Goal: Book appointment/travel/reservation

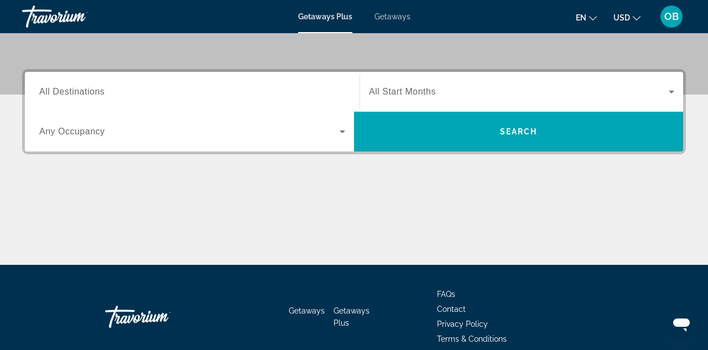
scroll to position [227, 0]
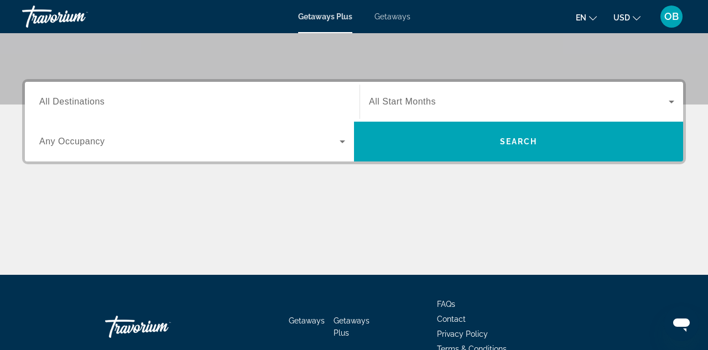
click at [165, 102] on input "Destination All Destinations" at bounding box center [192, 102] width 306 height 13
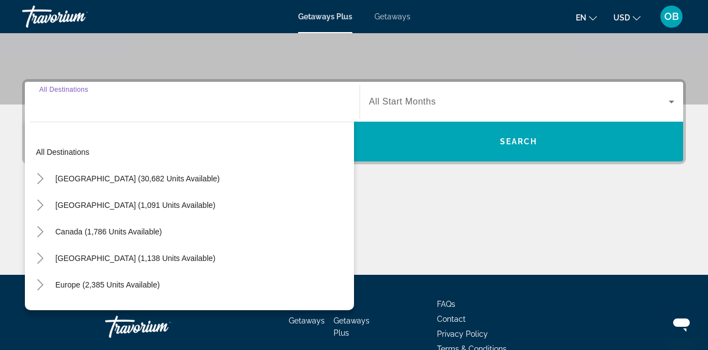
scroll to position [270, 0]
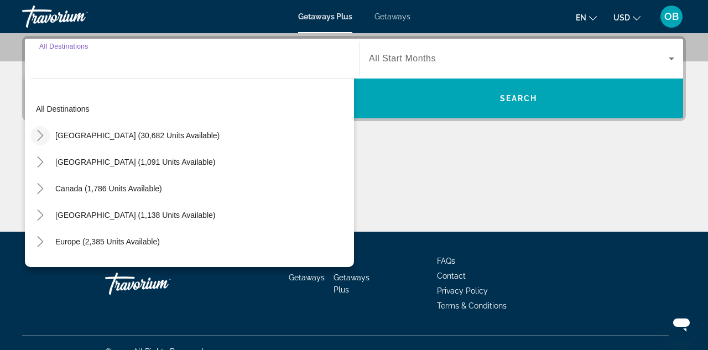
click at [43, 138] on icon "Toggle United States (30,682 units available)" at bounding box center [40, 135] width 11 height 11
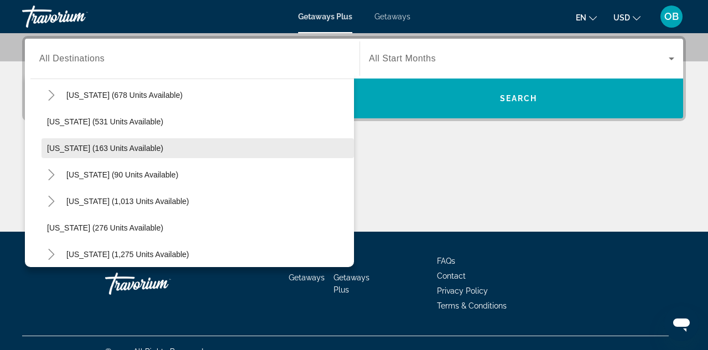
scroll to position [652, 0]
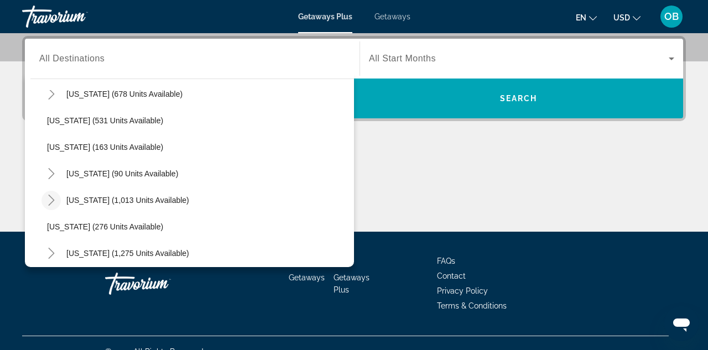
click at [50, 199] on icon "Toggle North Carolina (1,013 units available)" at bounding box center [51, 200] width 11 height 11
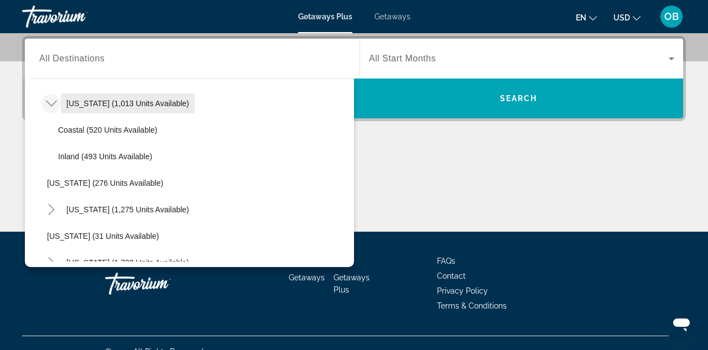
scroll to position [751, 0]
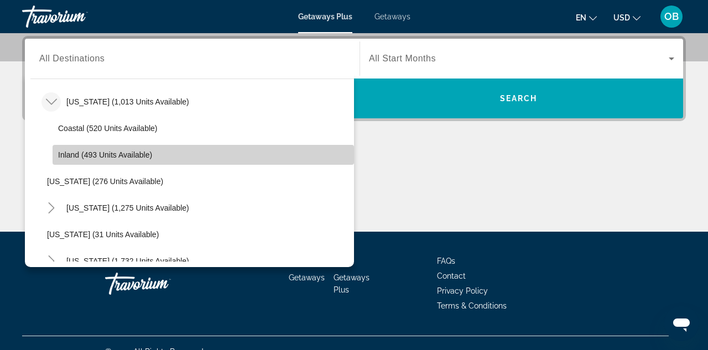
click at [80, 158] on span "Inland (493 units available)" at bounding box center [105, 154] width 94 height 9
type input "**********"
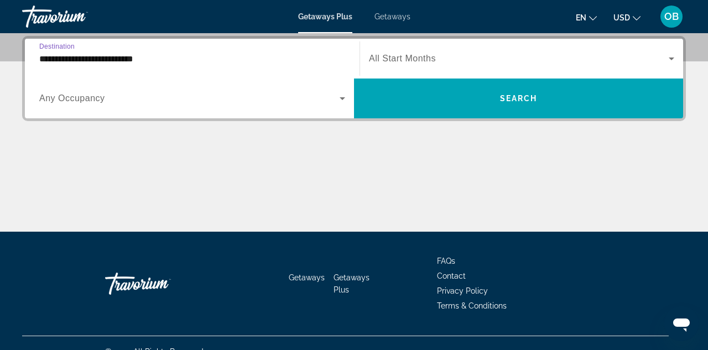
click at [411, 60] on span "All Start Months" at bounding box center [402, 58] width 67 height 9
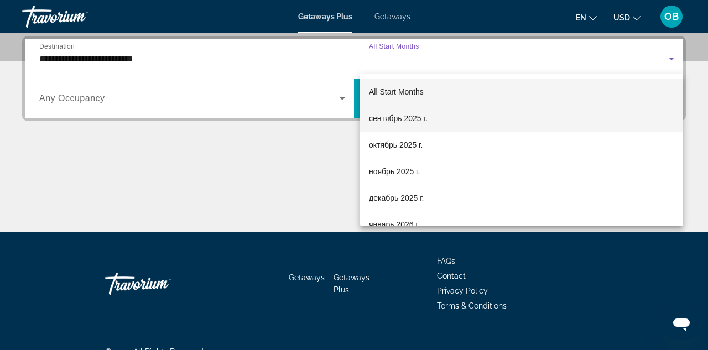
click at [392, 114] on span "сентябрь 2025 г." at bounding box center [398, 118] width 59 height 13
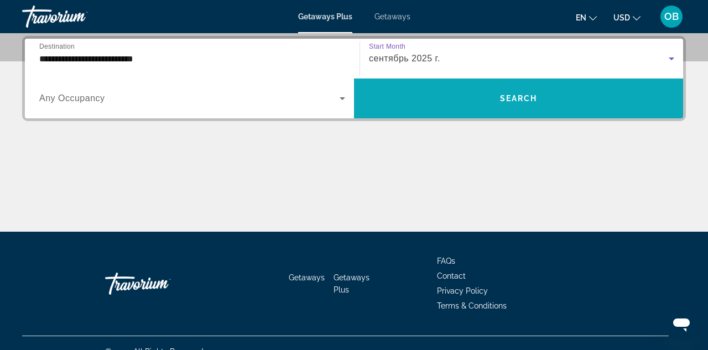
click at [405, 102] on span "Search widget" at bounding box center [518, 98] width 329 height 27
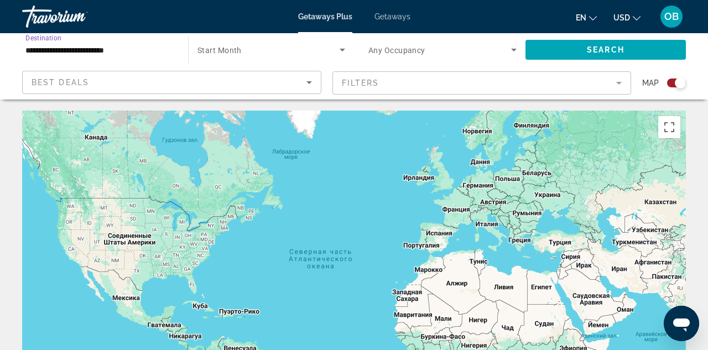
click at [121, 55] on input "**********" at bounding box center [99, 50] width 148 height 13
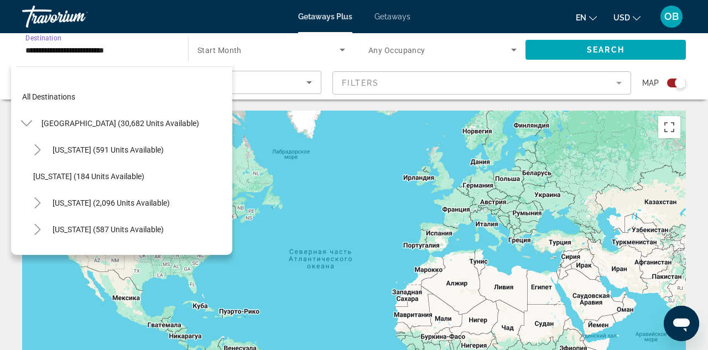
scroll to position [730, 0]
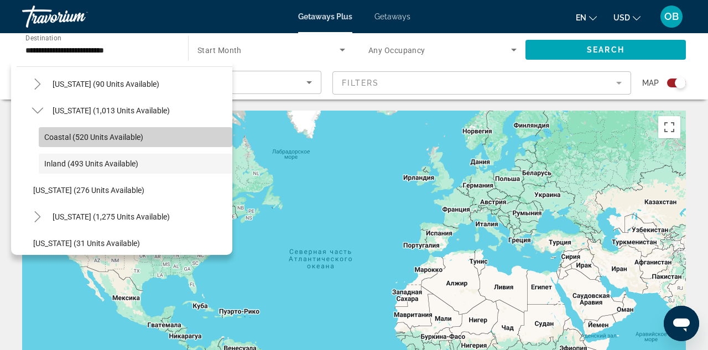
click at [71, 134] on span "Coastal (520 units available)" at bounding box center [93, 137] width 99 height 9
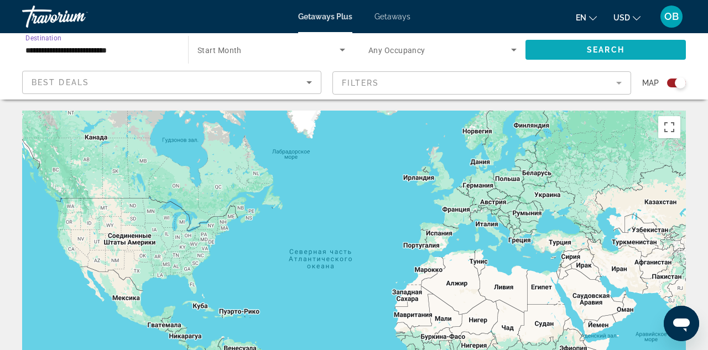
click at [606, 48] on span "Search" at bounding box center [606, 49] width 38 height 9
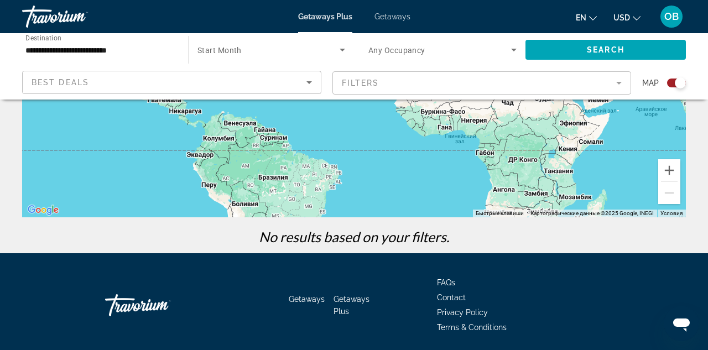
scroll to position [138, 0]
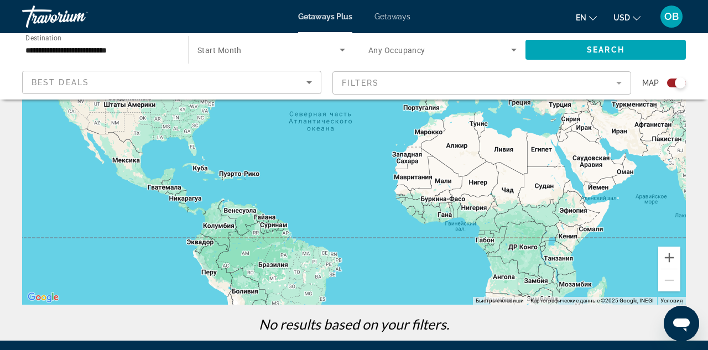
click at [113, 53] on input "**********" at bounding box center [99, 50] width 148 height 13
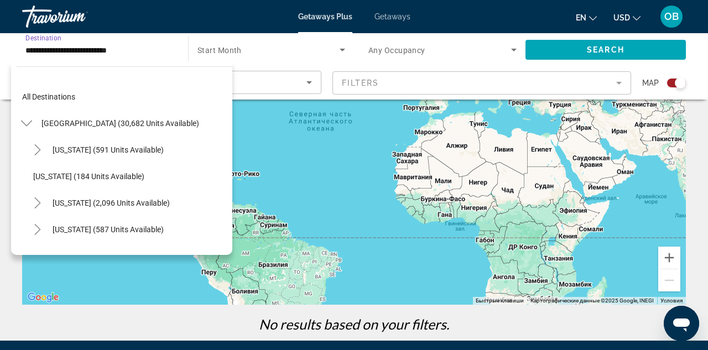
scroll to position [703, 0]
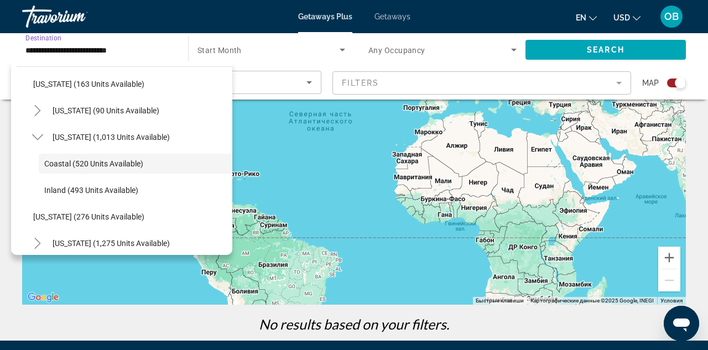
click at [321, 50] on span "Search widget" at bounding box center [268, 49] width 142 height 13
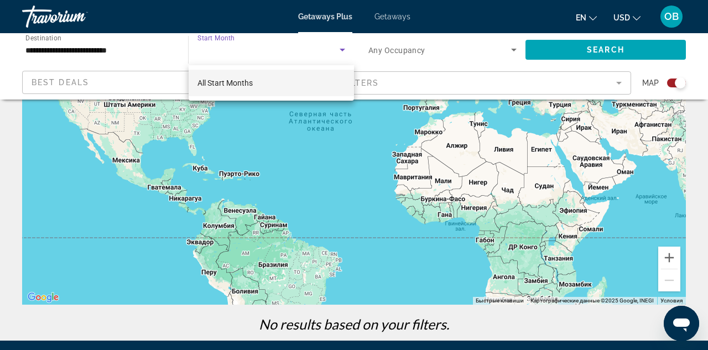
click at [140, 48] on div at bounding box center [354, 175] width 708 height 350
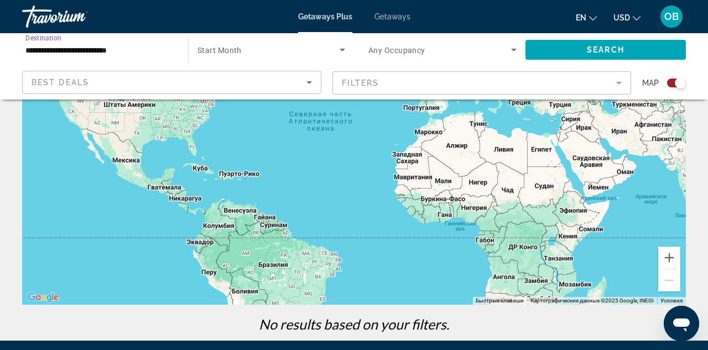
click at [115, 54] on input "**********" at bounding box center [99, 50] width 148 height 13
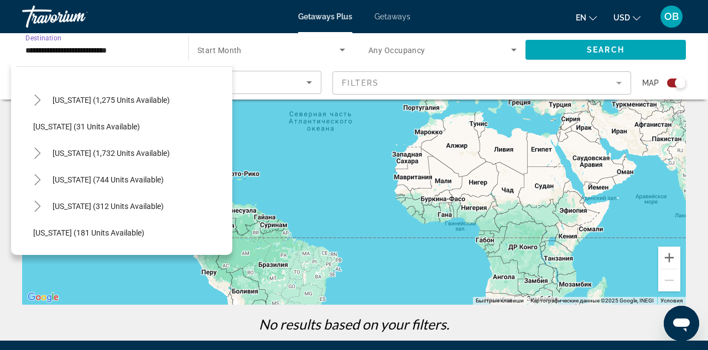
scroll to position [830, 0]
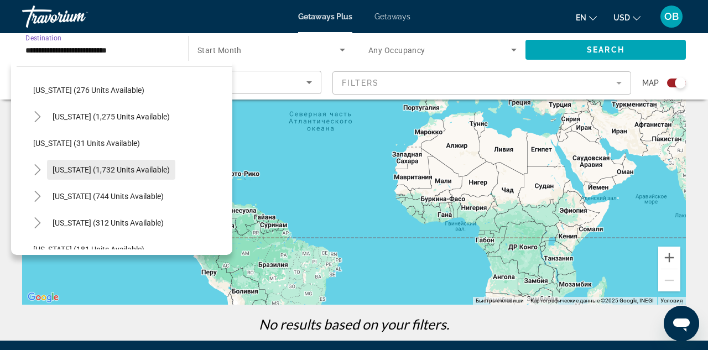
click at [78, 163] on span "Search widget" at bounding box center [111, 170] width 128 height 27
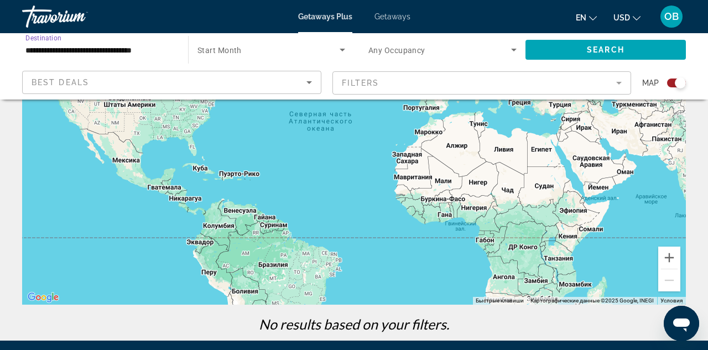
click at [81, 51] on input "**********" at bounding box center [99, 50] width 148 height 13
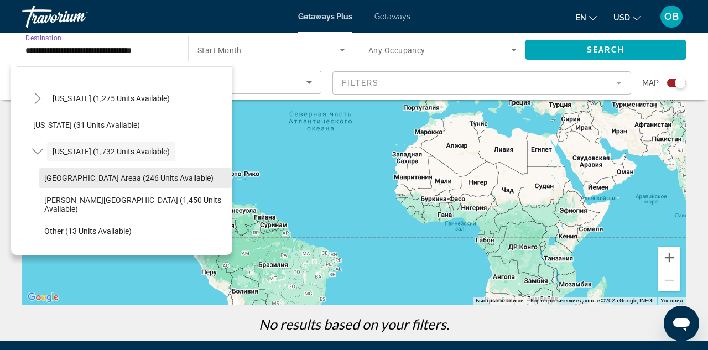
scroll to position [852, 0]
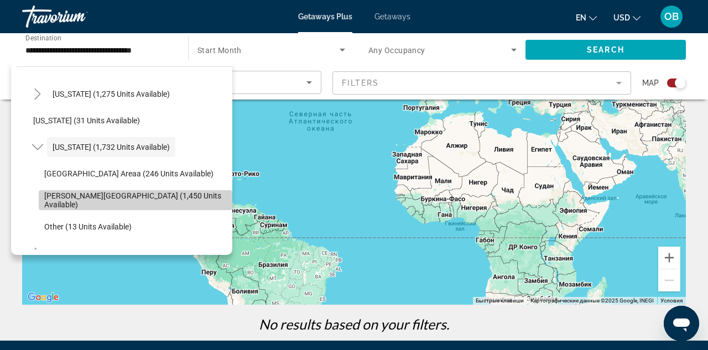
click at [95, 196] on span "[GEOGRAPHIC_DATA] (1,450 units available)" at bounding box center [135, 200] width 183 height 18
type input "**********"
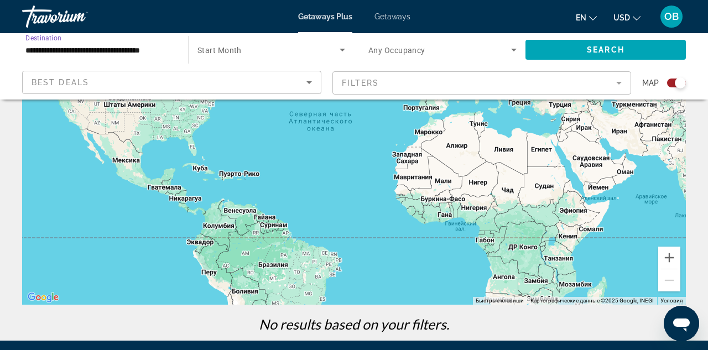
click at [311, 53] on span "Search widget" at bounding box center [268, 49] width 142 height 13
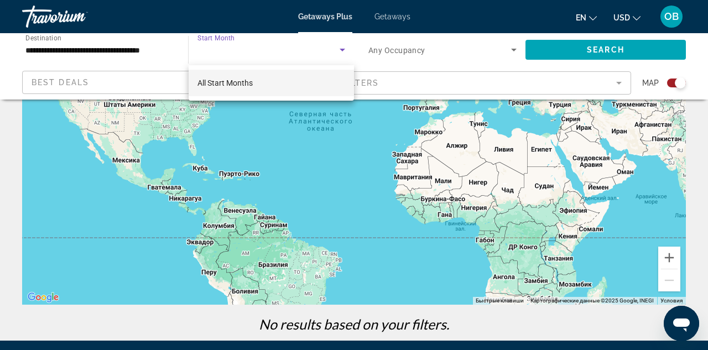
scroll to position [135, 0]
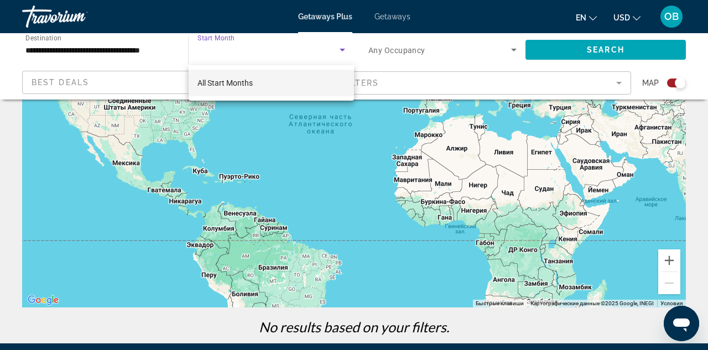
click at [329, 50] on div at bounding box center [354, 175] width 708 height 350
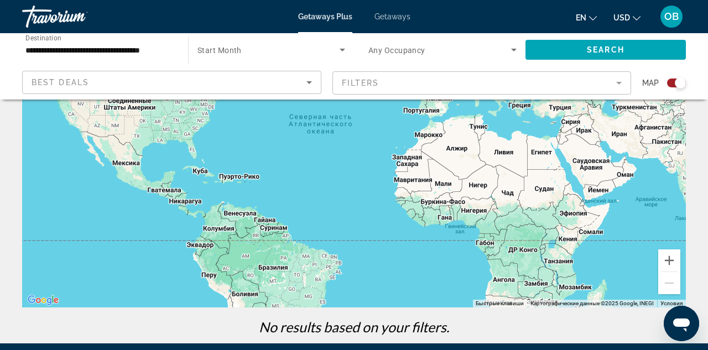
click at [386, 45] on span "Search widget" at bounding box center [439, 49] width 143 height 13
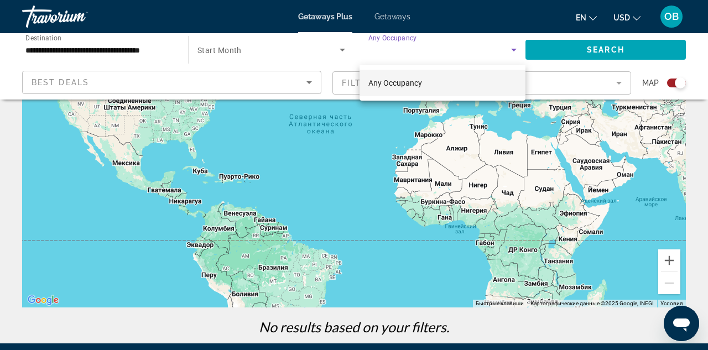
click at [338, 46] on div at bounding box center [354, 175] width 708 height 350
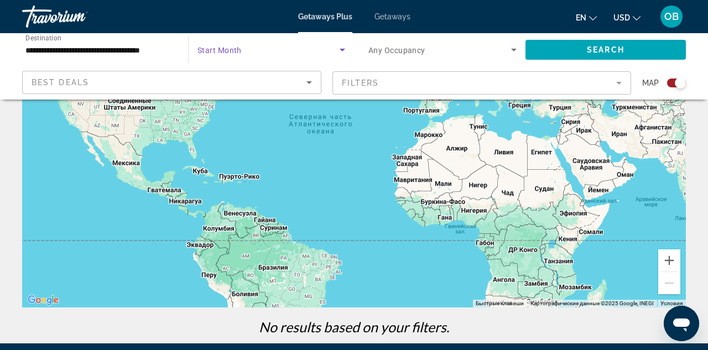
click at [340, 46] on icon "Search widget" at bounding box center [342, 49] width 13 height 13
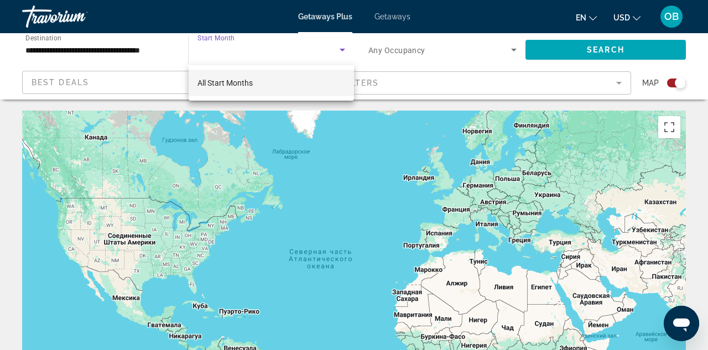
scroll to position [0, 0]
click at [542, 51] on div at bounding box center [354, 175] width 708 height 350
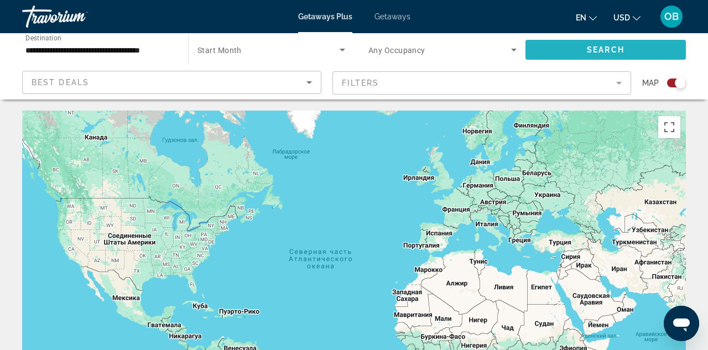
click at [552, 52] on span "Search widget" at bounding box center [605, 50] width 160 height 27
click at [403, 17] on span "Getaways" at bounding box center [392, 16] width 36 height 9
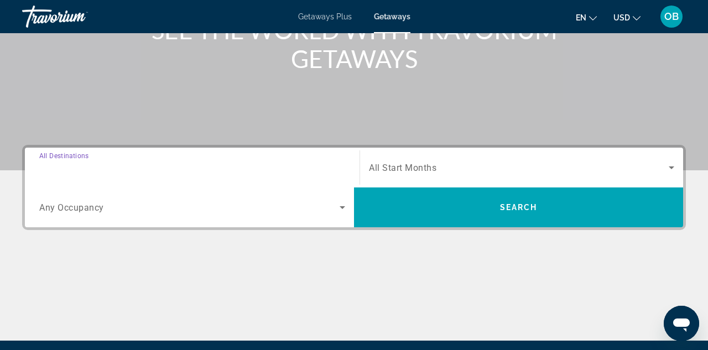
click at [239, 162] on input "Destination All Destinations" at bounding box center [192, 168] width 306 height 13
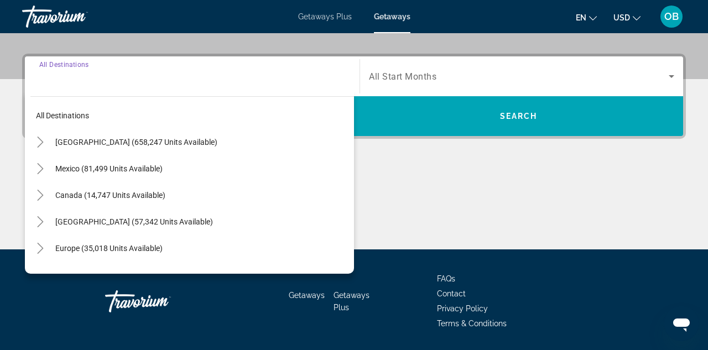
scroll to position [270, 0]
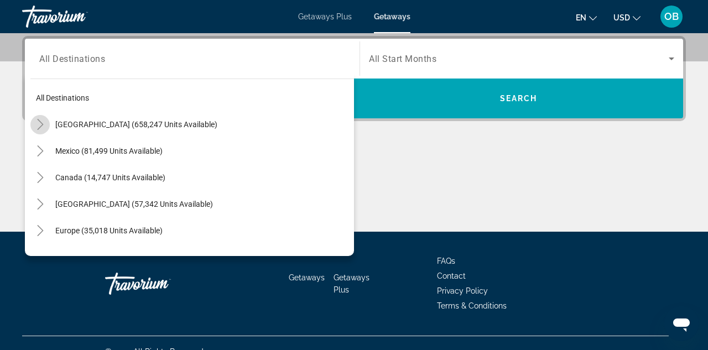
click at [41, 128] on icon "Toggle United States (658,247 units available)" at bounding box center [40, 124] width 11 height 11
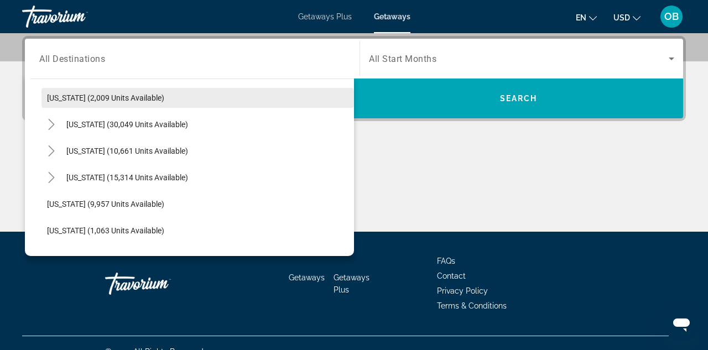
scroll to position [956, 0]
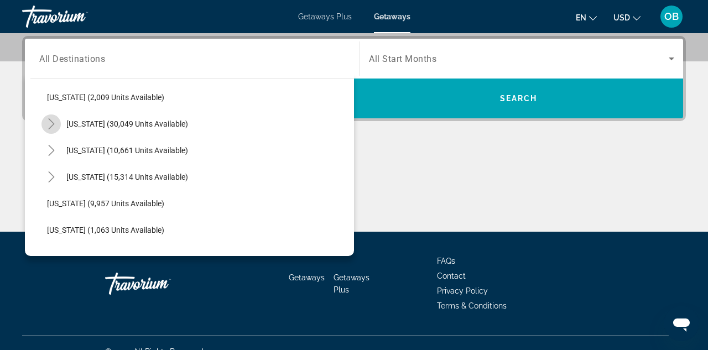
click at [53, 126] on icon "Toggle South Carolina (30,049 units available)" at bounding box center [51, 123] width 11 height 11
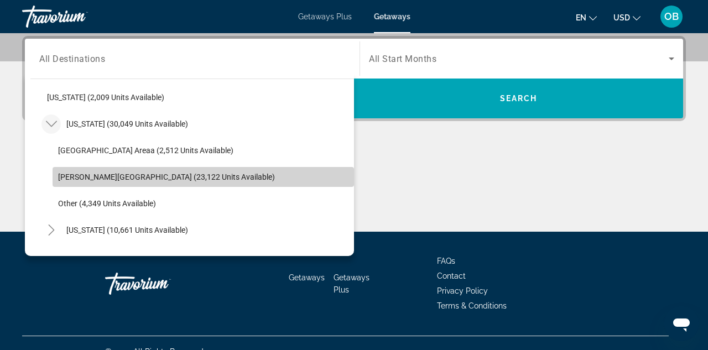
click at [83, 179] on span "Myrtle Beach Area (23,122 units available)" at bounding box center [166, 177] width 217 height 9
type input "**********"
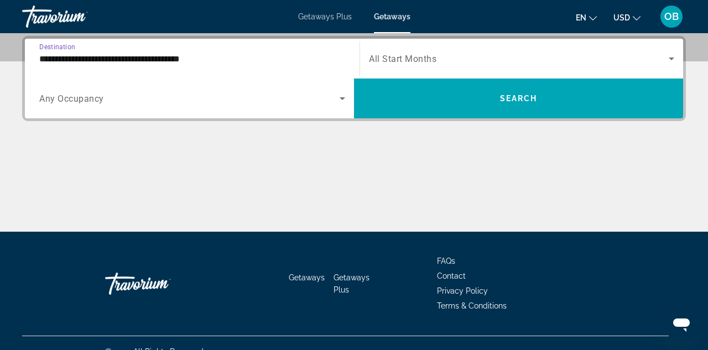
click at [147, 101] on span "Search widget" at bounding box center [189, 98] width 300 height 13
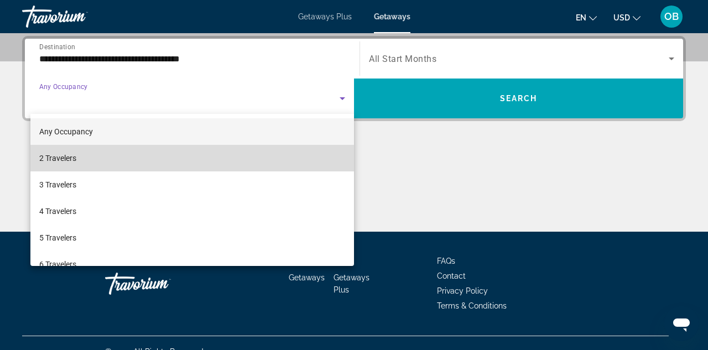
click at [79, 161] on mat-option "2 Travelers" at bounding box center [192, 158] width 324 height 27
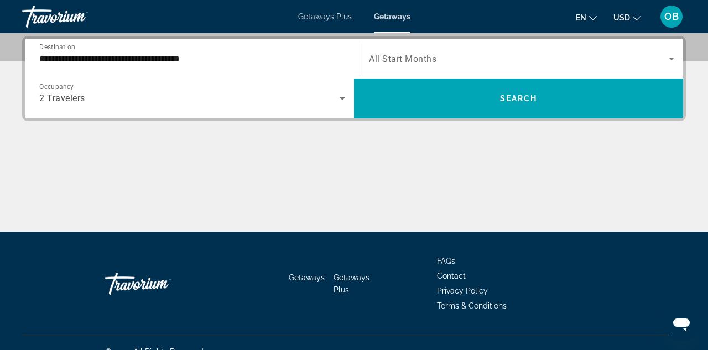
click at [398, 56] on span "All Start Months" at bounding box center [402, 59] width 67 height 11
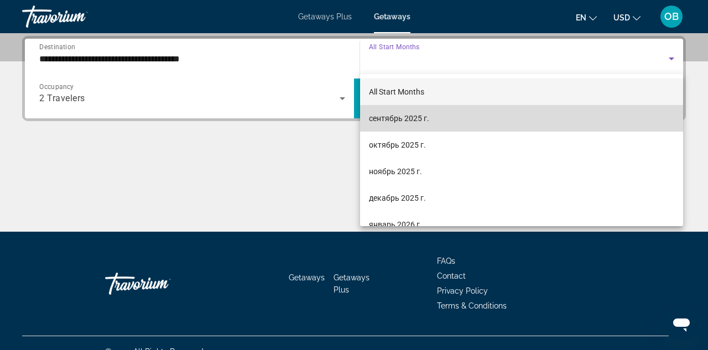
click at [381, 122] on span "сентябрь 2025 г." at bounding box center [399, 118] width 60 height 13
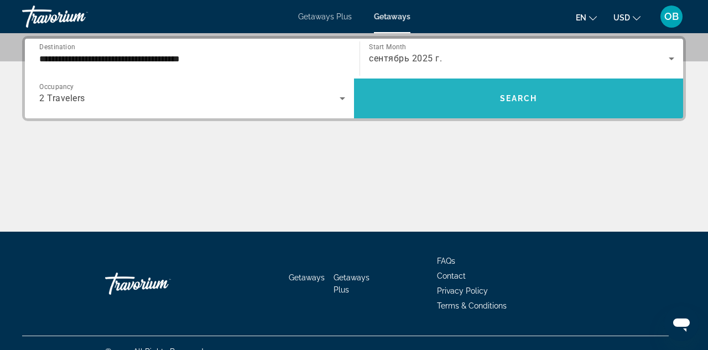
click at [426, 103] on span "Search widget" at bounding box center [518, 98] width 329 height 27
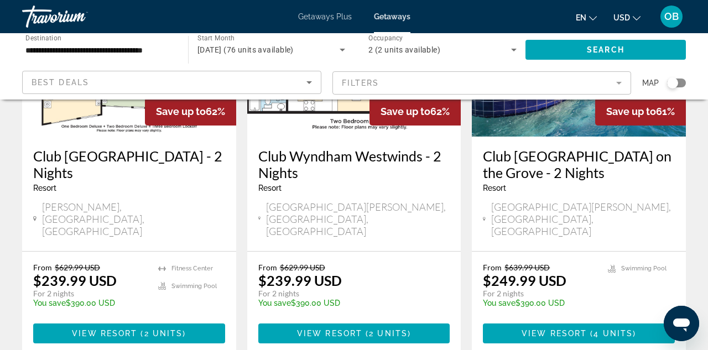
scroll to position [179, 0]
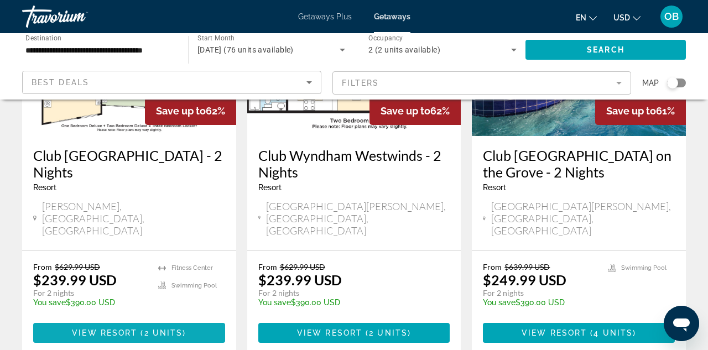
click at [105, 320] on span "Main content" at bounding box center [129, 333] width 192 height 27
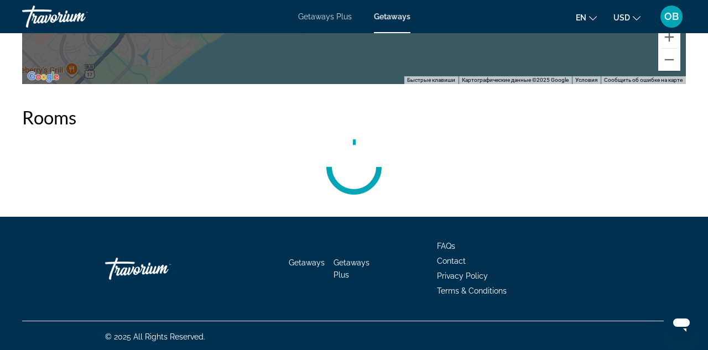
scroll to position [2063, 0]
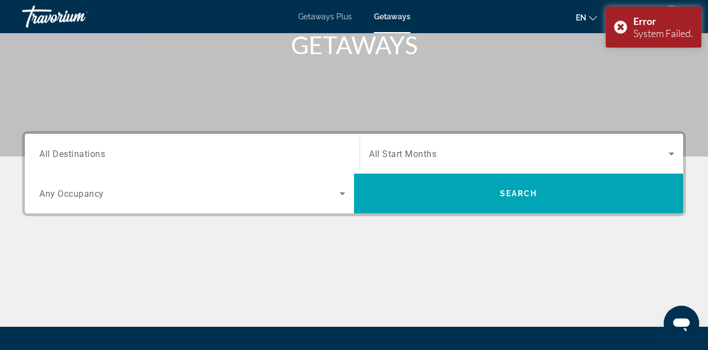
scroll to position [176, 0]
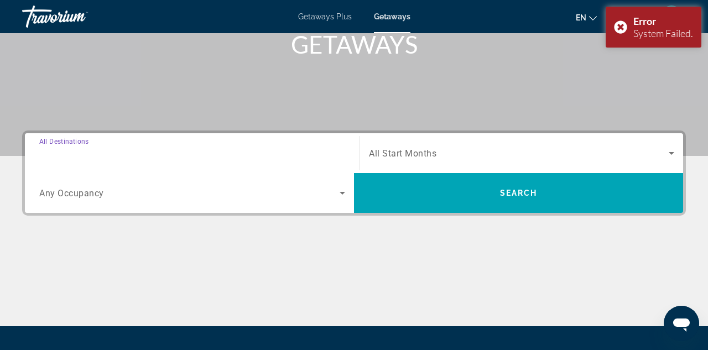
click at [294, 149] on input "Destination All Destinations" at bounding box center [192, 153] width 306 height 13
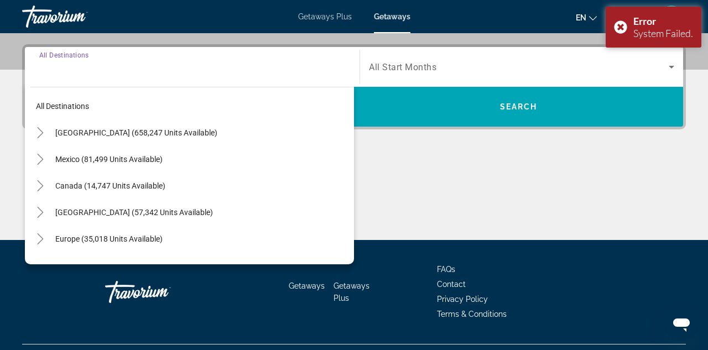
scroll to position [270, 0]
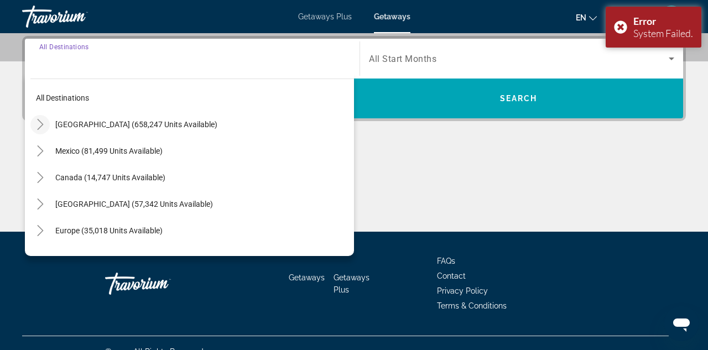
click at [38, 123] on icon "Toggle United States (658,247 units available)" at bounding box center [40, 124] width 11 height 11
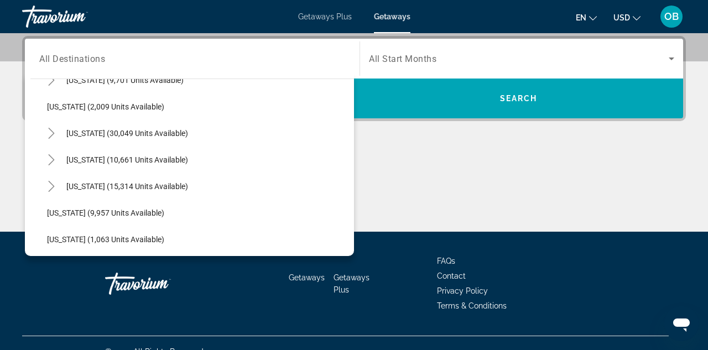
scroll to position [949, 0]
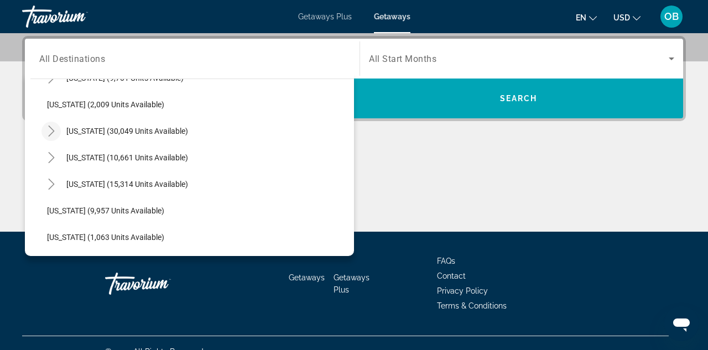
click at [50, 129] on icon "Toggle South Carolina (30,049 units available)" at bounding box center [51, 131] width 11 height 11
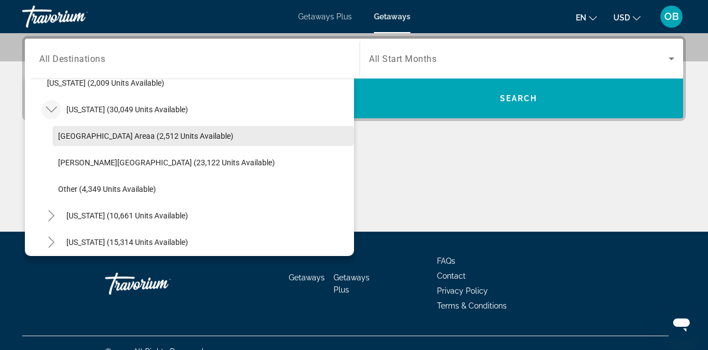
scroll to position [972, 0]
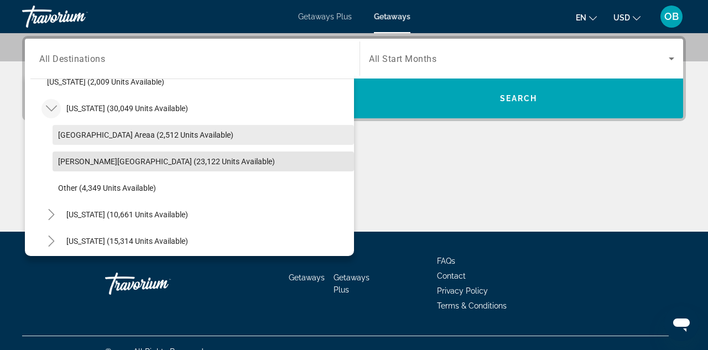
click at [75, 166] on span "Search widget" at bounding box center [203, 161] width 301 height 27
type input "**********"
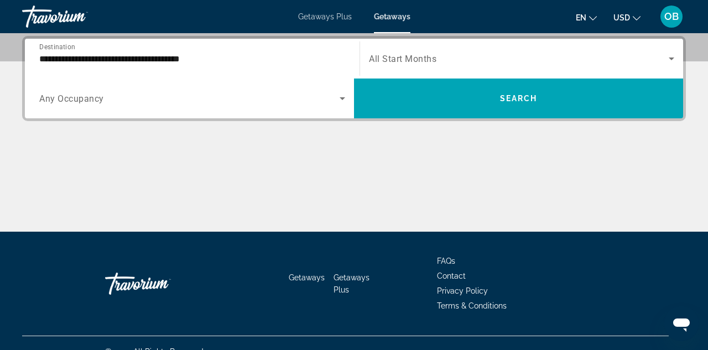
click at [91, 100] on span "Any Occupancy" at bounding box center [71, 98] width 65 height 11
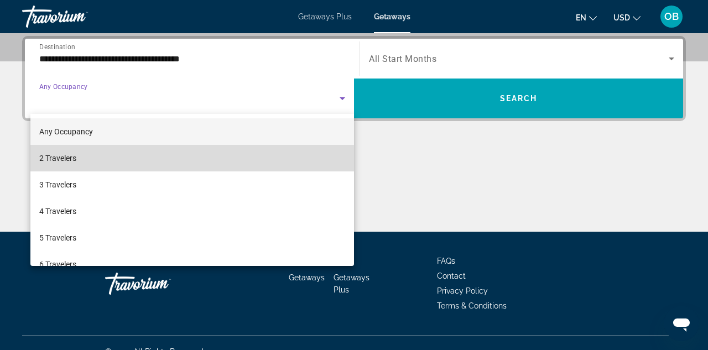
click at [101, 162] on mat-option "2 Travelers" at bounding box center [192, 158] width 324 height 27
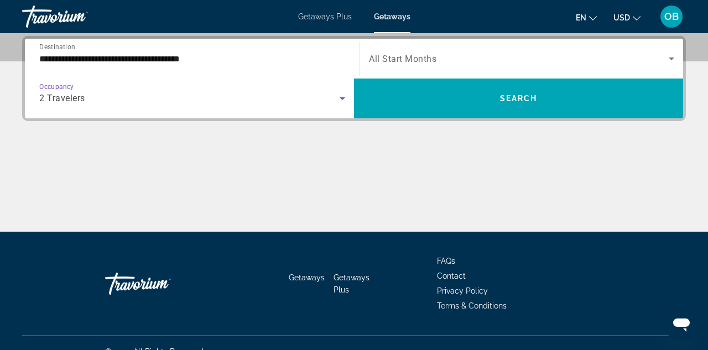
click at [421, 65] on span "Search widget" at bounding box center [519, 58] width 300 height 13
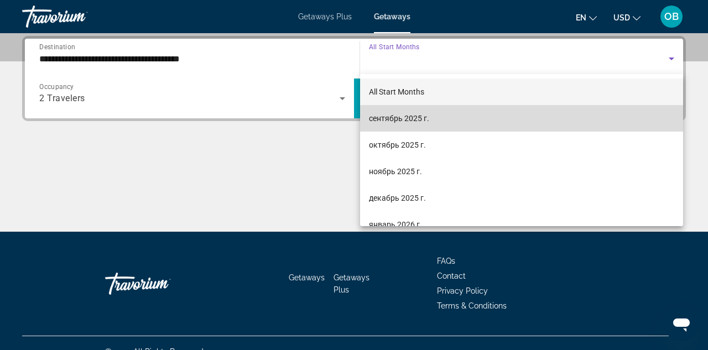
click at [398, 116] on span "сентябрь 2025 г." at bounding box center [399, 118] width 60 height 13
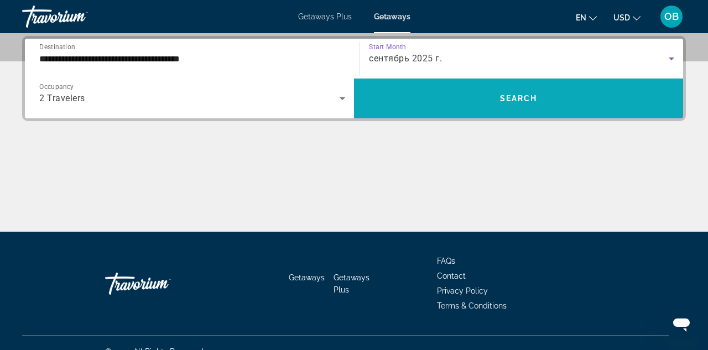
click at [403, 105] on span "Search widget" at bounding box center [518, 98] width 329 height 27
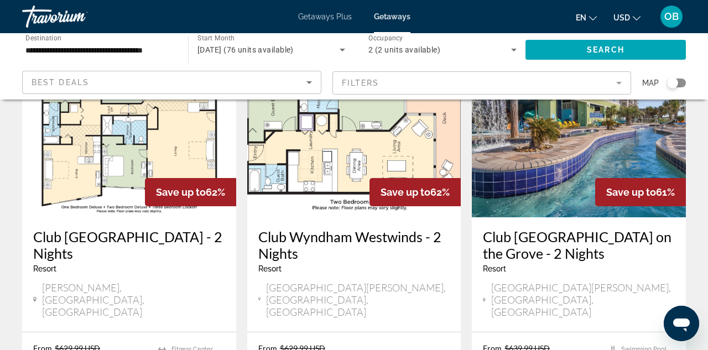
scroll to position [99, 0]
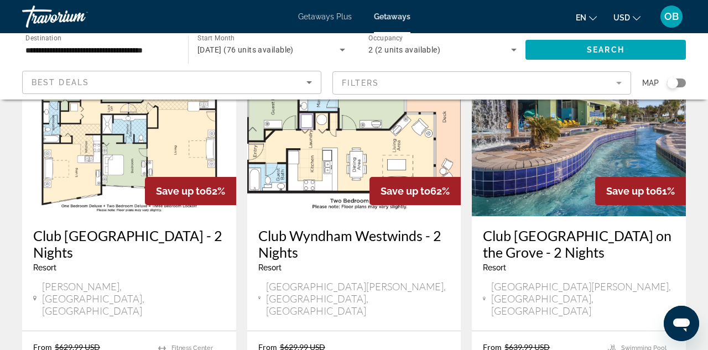
click at [102, 248] on h3 "Club [GEOGRAPHIC_DATA] - 2 Nights" at bounding box center [129, 243] width 192 height 33
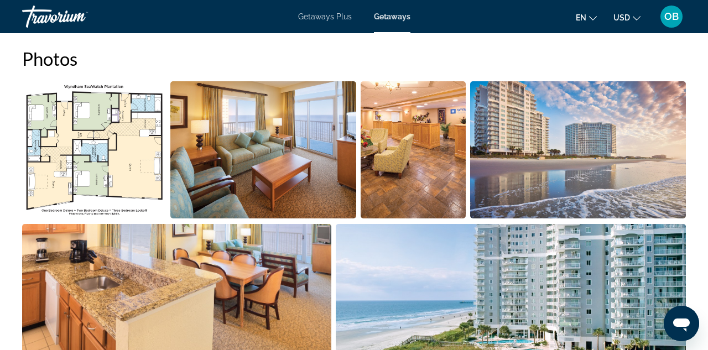
scroll to position [705, 0]
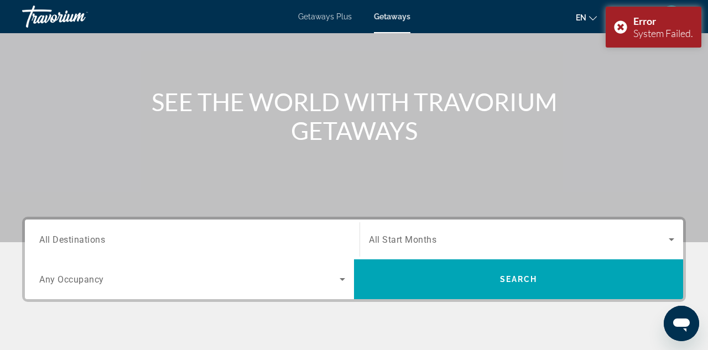
scroll to position [92, 0]
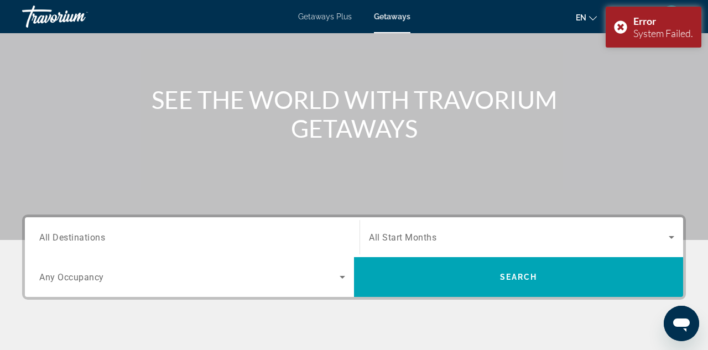
click at [270, 235] on input "Destination All Destinations" at bounding box center [192, 237] width 306 height 13
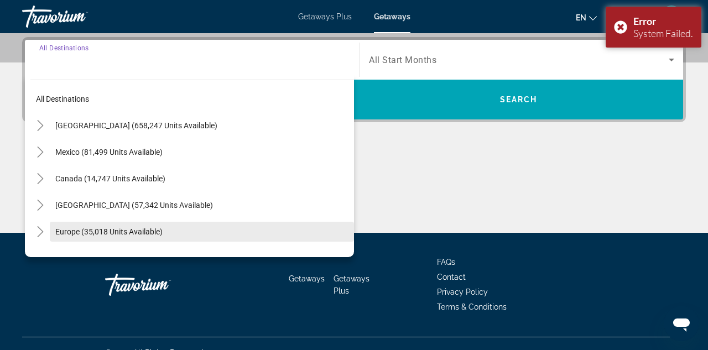
scroll to position [270, 0]
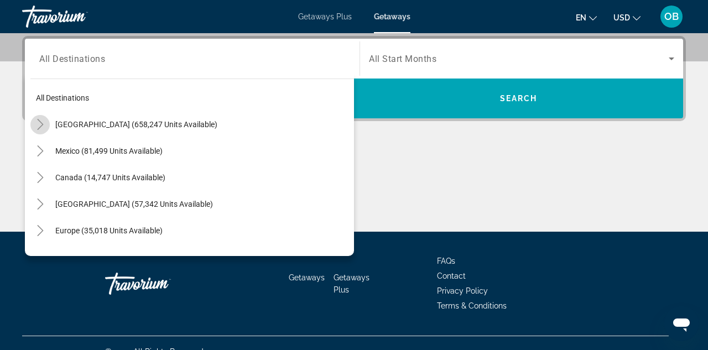
click at [42, 128] on icon "Toggle United States (658,247 units available)" at bounding box center [40, 124] width 11 height 11
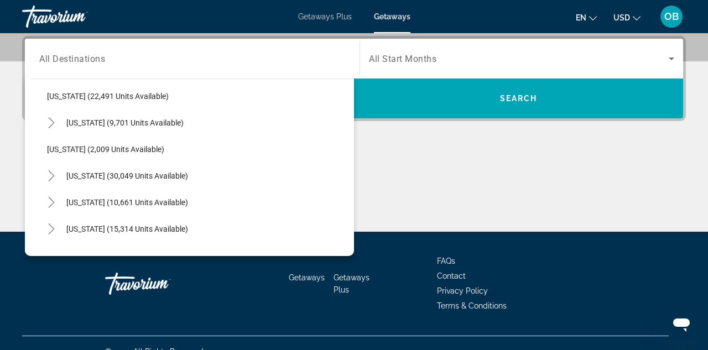
scroll to position [906, 0]
click at [50, 175] on icon "Toggle South Carolina (30,049 units available)" at bounding box center [51, 174] width 11 height 11
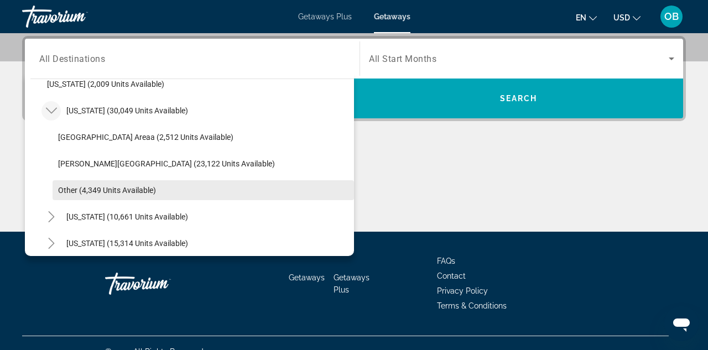
scroll to position [971, 0]
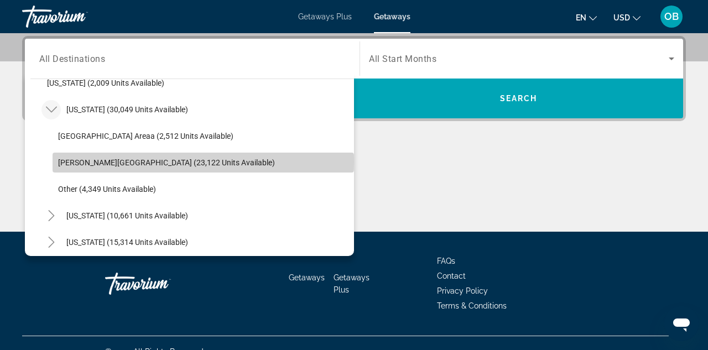
click at [64, 163] on span "Myrtle Beach Area (23,122 units available)" at bounding box center [166, 162] width 217 height 9
type input "**********"
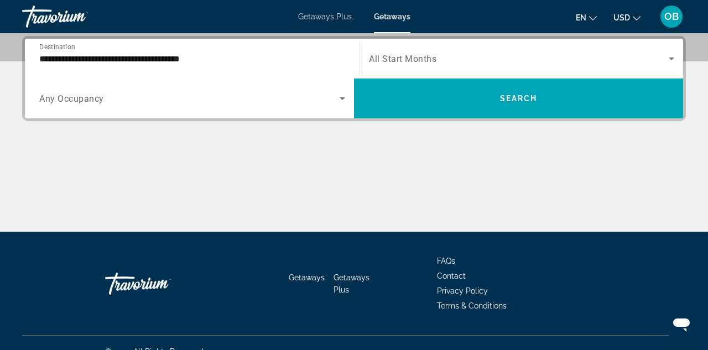
click at [96, 103] on span "Any Occupancy" at bounding box center [71, 98] width 65 height 11
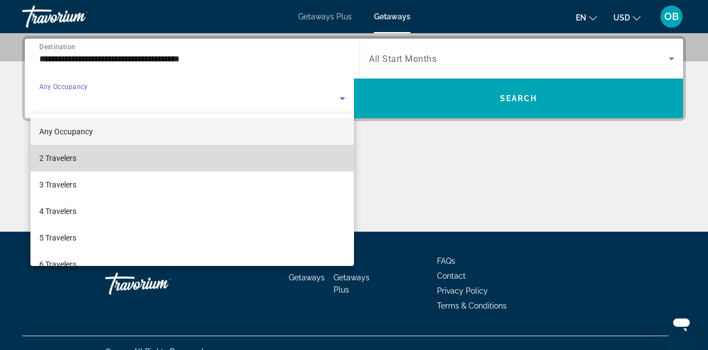
click at [76, 150] on mat-option "2 Travelers" at bounding box center [192, 158] width 324 height 27
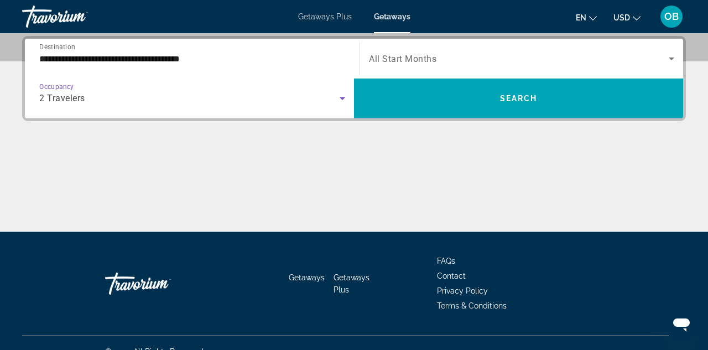
click at [400, 58] on span "All Start Months" at bounding box center [402, 59] width 67 height 11
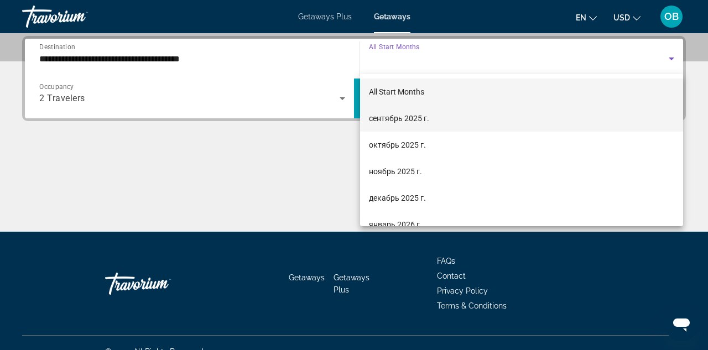
click at [389, 116] on span "сентябрь 2025 г." at bounding box center [399, 118] width 60 height 13
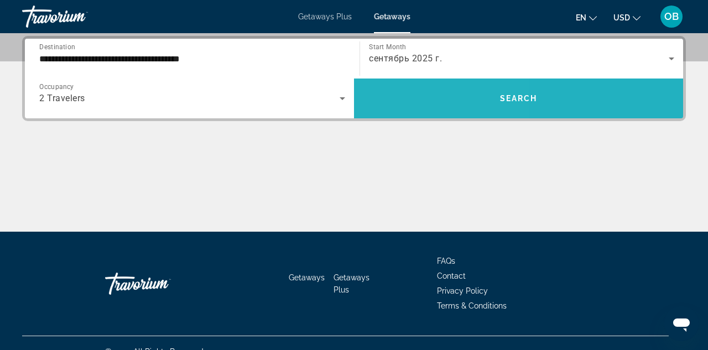
click at [396, 114] on span "Search widget" at bounding box center [518, 99] width 329 height 40
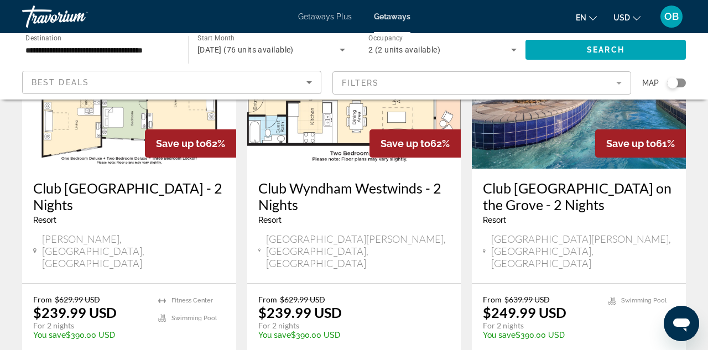
scroll to position [150, 0]
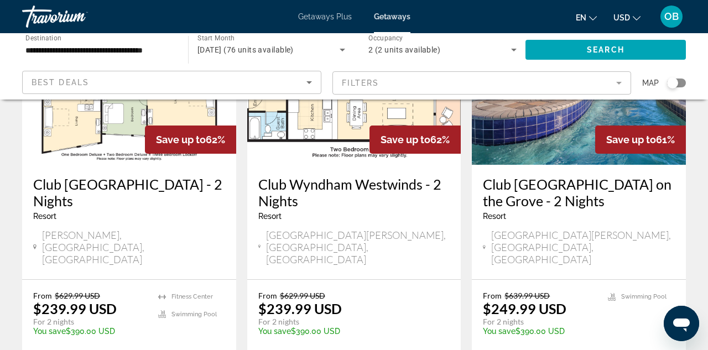
click at [522, 194] on h3 "Club [GEOGRAPHIC_DATA] on the Grove - 2 Nights" at bounding box center [579, 192] width 192 height 33
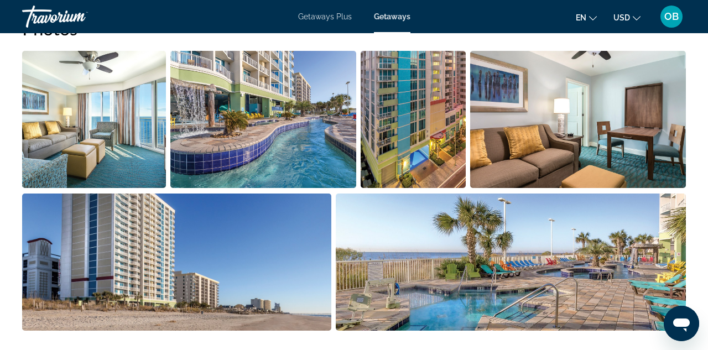
scroll to position [733, 0]
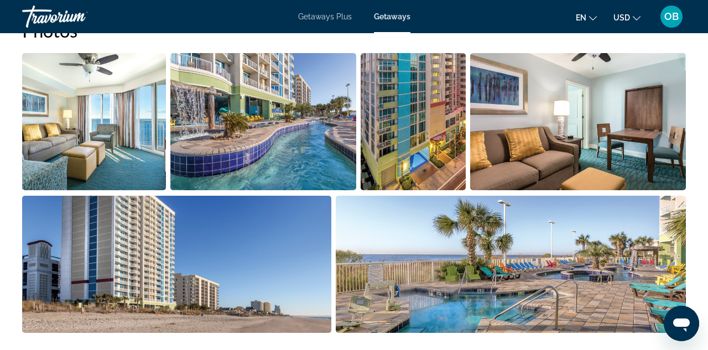
click at [402, 230] on img "Open full-screen image slider" at bounding box center [511, 264] width 351 height 137
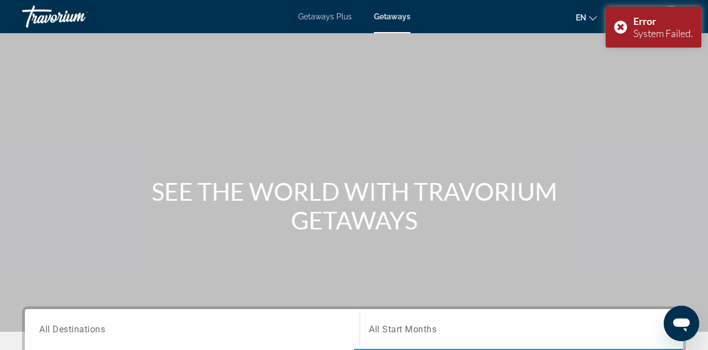
click at [386, 17] on span "Getaways" at bounding box center [392, 16] width 37 height 9
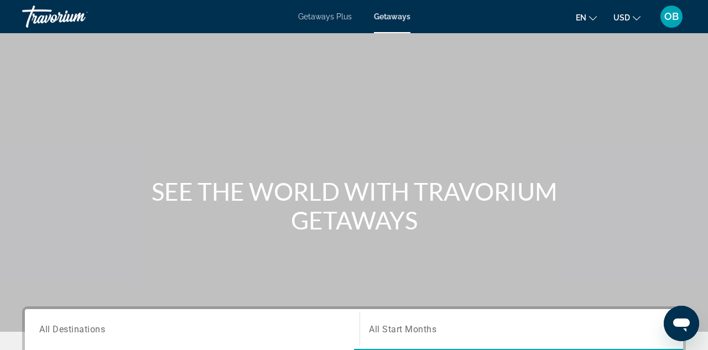
click at [595, 18] on icon "Change language" at bounding box center [593, 18] width 8 height 4
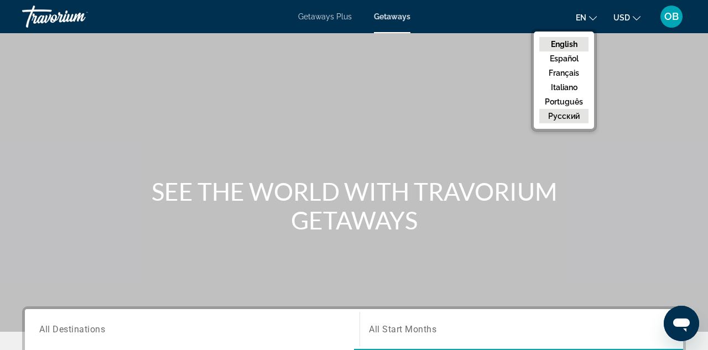
click at [560, 119] on button "русский" at bounding box center [563, 116] width 49 height 14
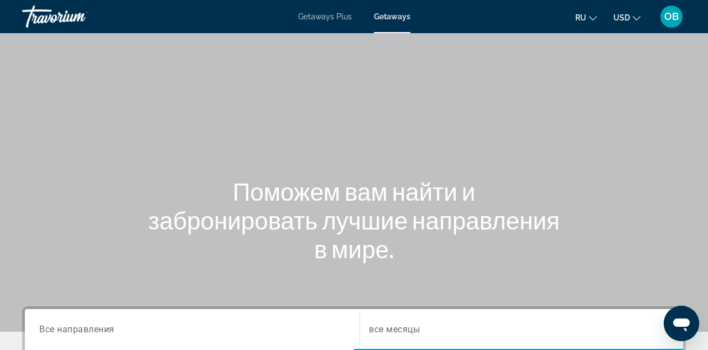
scroll to position [182, 0]
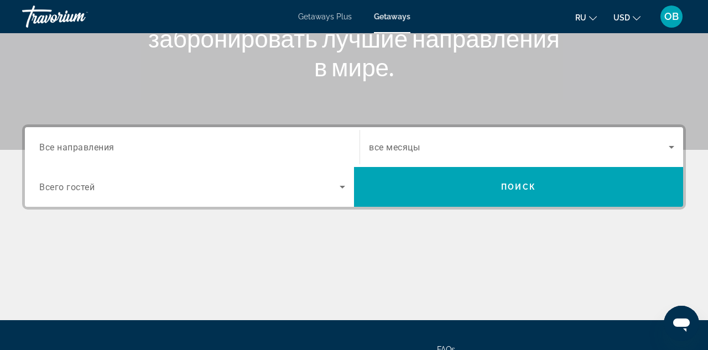
click at [184, 160] on div "Search widget" at bounding box center [192, 148] width 306 height 32
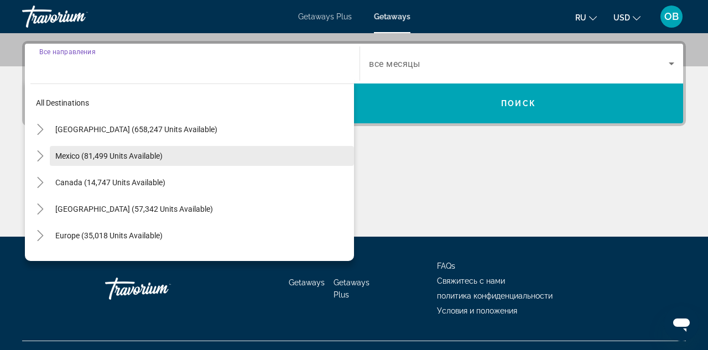
scroll to position [270, 0]
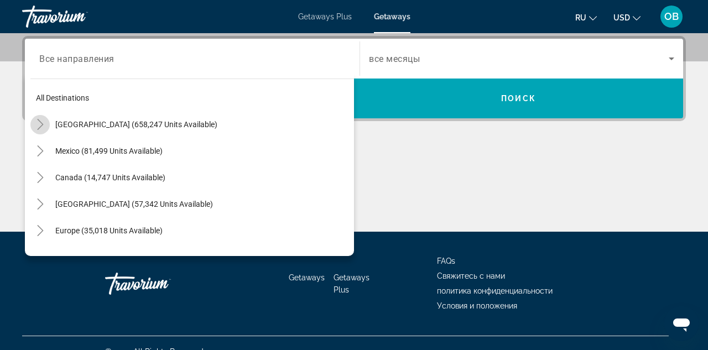
click at [40, 125] on icon "Toggle United States (658,247 units available)" at bounding box center [40, 124] width 11 height 11
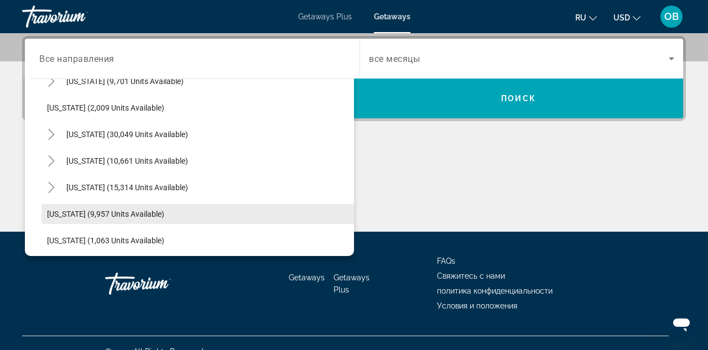
scroll to position [943, 0]
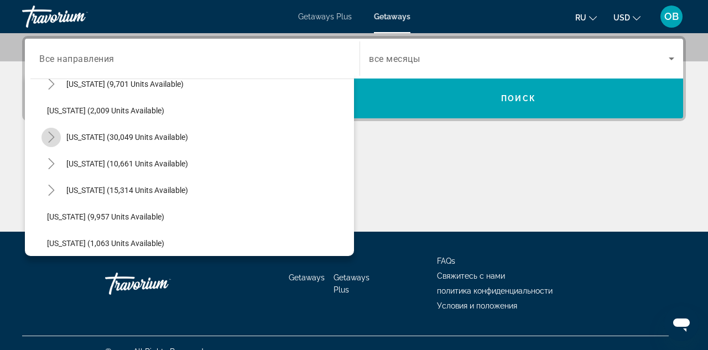
click at [53, 133] on icon "Toggle South Carolina (30,049 units available)" at bounding box center [51, 137] width 11 height 11
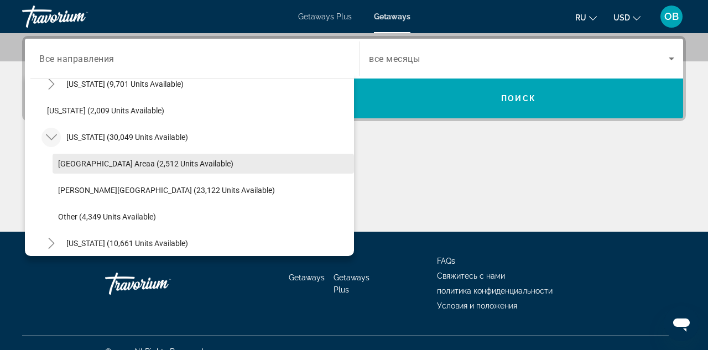
scroll to position [955, 0]
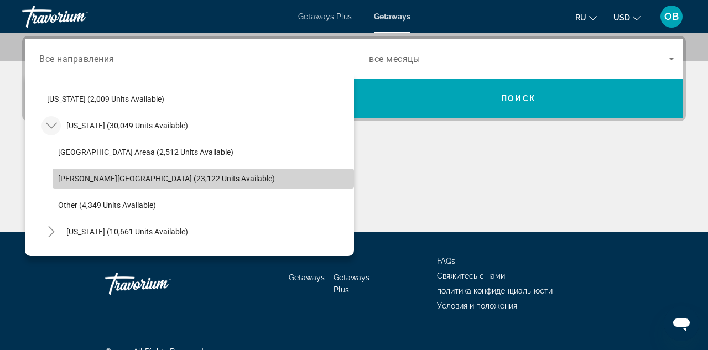
click at [66, 176] on span "Myrtle Beach Area (23,122 units available)" at bounding box center [166, 178] width 217 height 9
type input "**********"
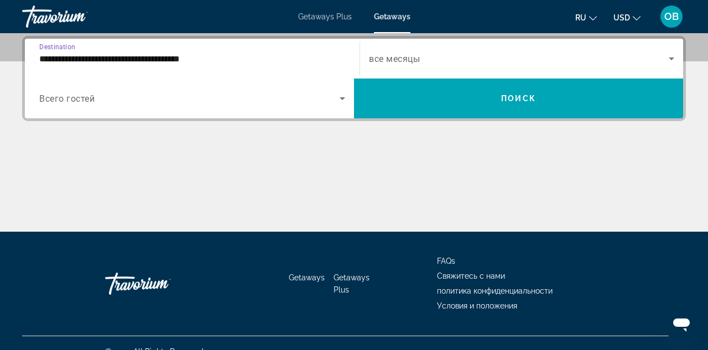
click at [107, 107] on div "Search widget" at bounding box center [192, 98] width 306 height 31
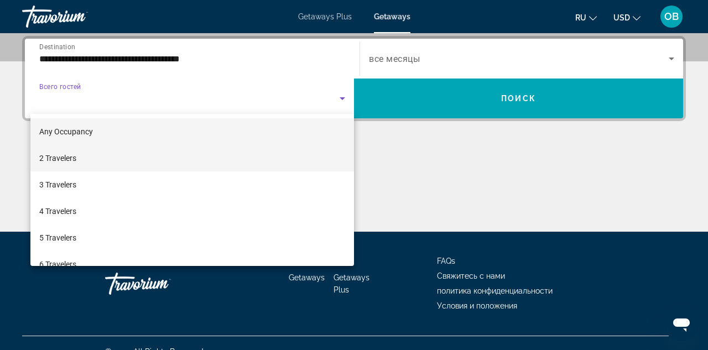
click at [93, 155] on mat-option "2 Travelers" at bounding box center [192, 158] width 324 height 27
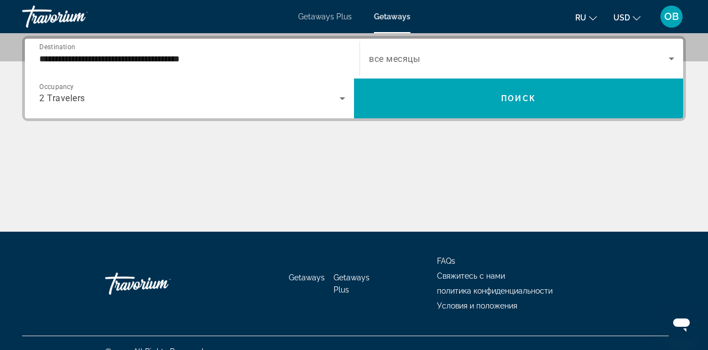
click at [392, 70] on div "Search widget" at bounding box center [521, 58] width 305 height 31
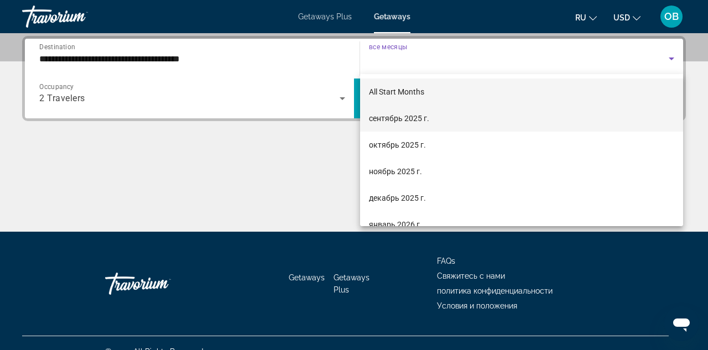
click at [376, 108] on mat-option "сентябрь 2025 г." at bounding box center [521, 118] width 323 height 27
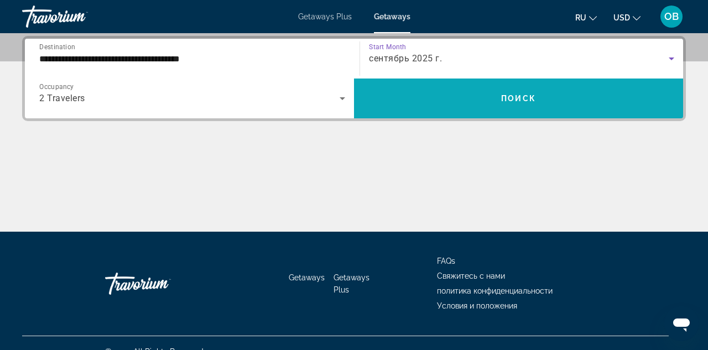
click at [378, 95] on span "Search widget" at bounding box center [518, 98] width 329 height 27
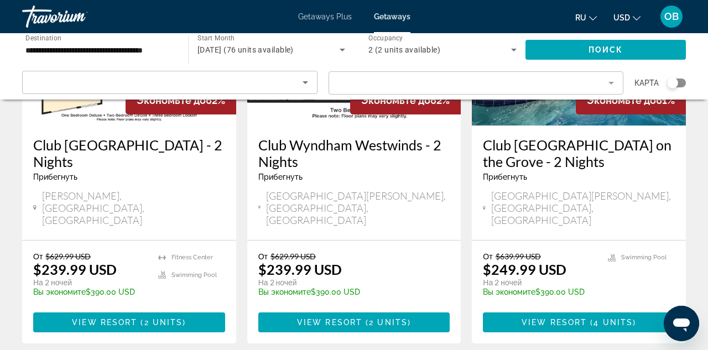
scroll to position [180, 0]
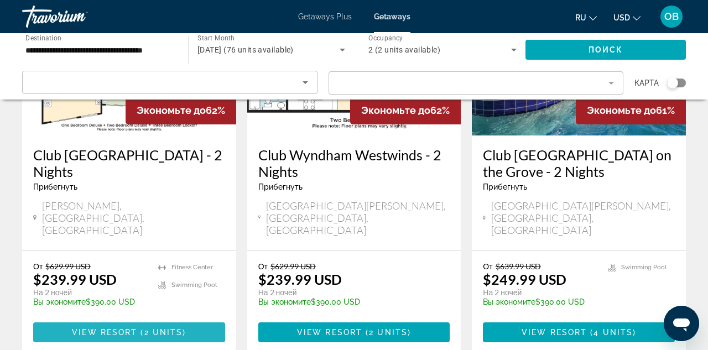
click at [132, 328] on span "View Resort" at bounding box center [104, 332] width 65 height 9
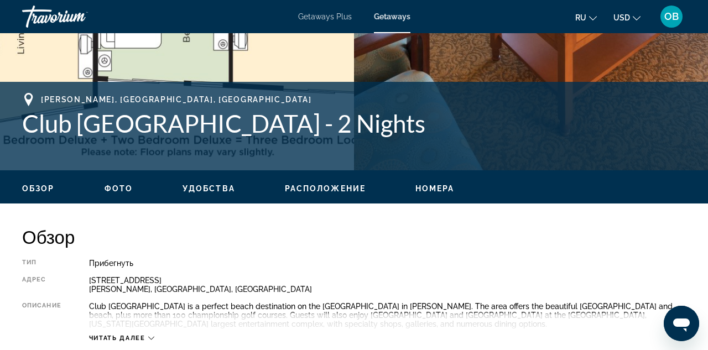
scroll to position [389, 0]
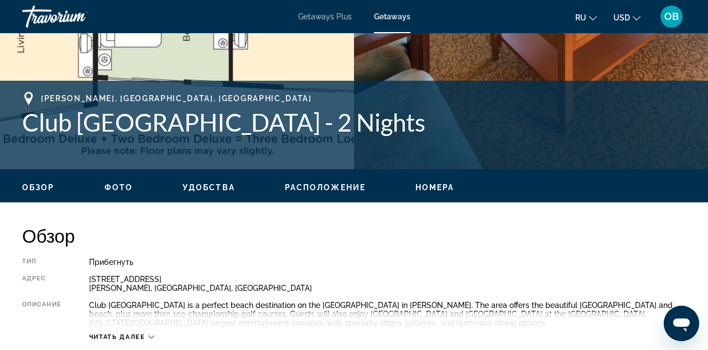
click at [436, 185] on span "Номера" at bounding box center [434, 187] width 39 height 9
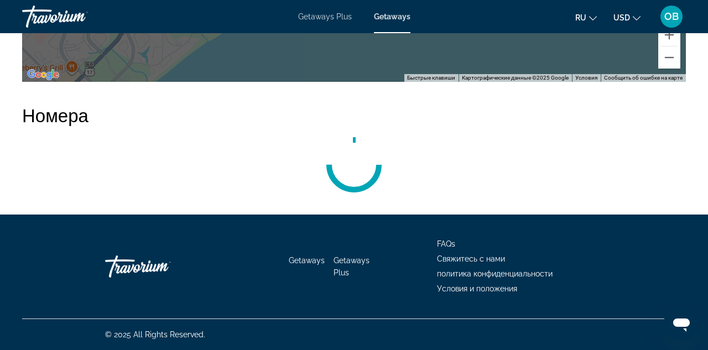
scroll to position [2083, 0]
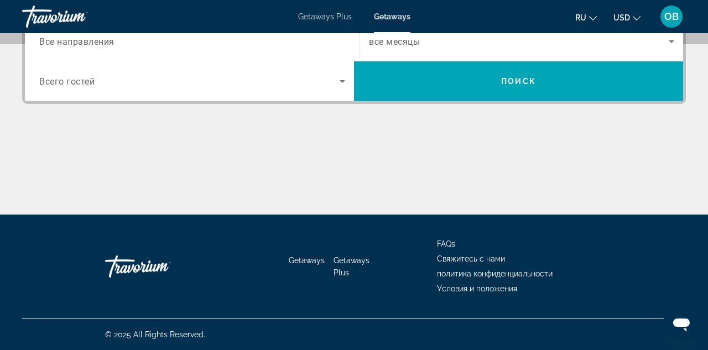
scroll to position [288, 0]
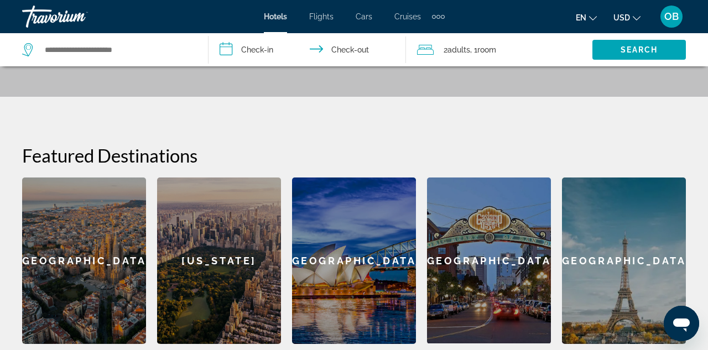
scroll to position [180, 0]
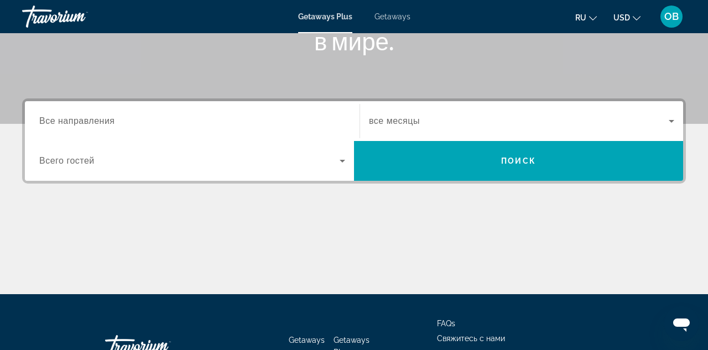
scroll to position [223, 0]
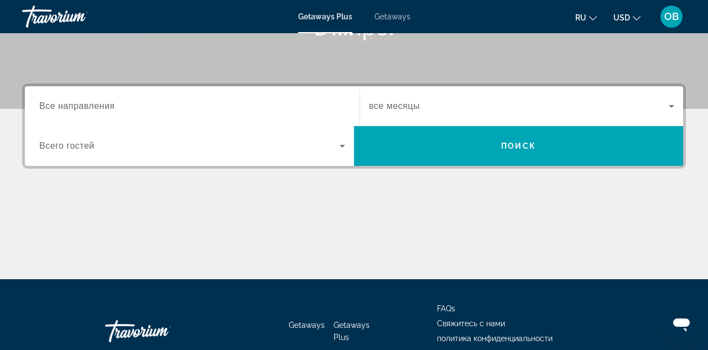
click at [199, 113] on div "Search widget" at bounding box center [192, 107] width 306 height 32
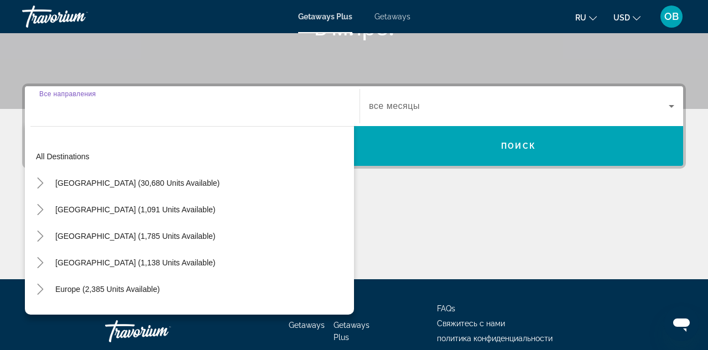
scroll to position [270, 0]
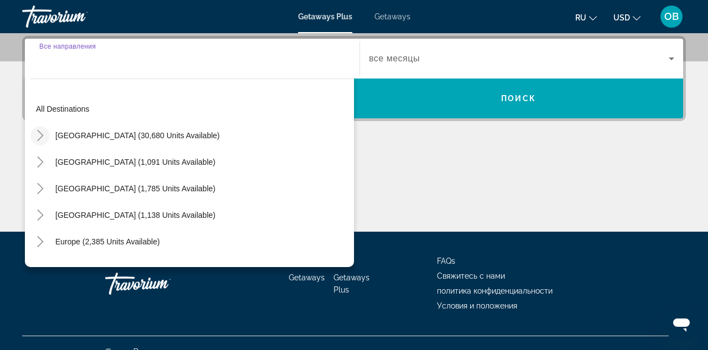
click at [45, 137] on icon "Toggle United States (30,680 units available)" at bounding box center [40, 135] width 11 height 11
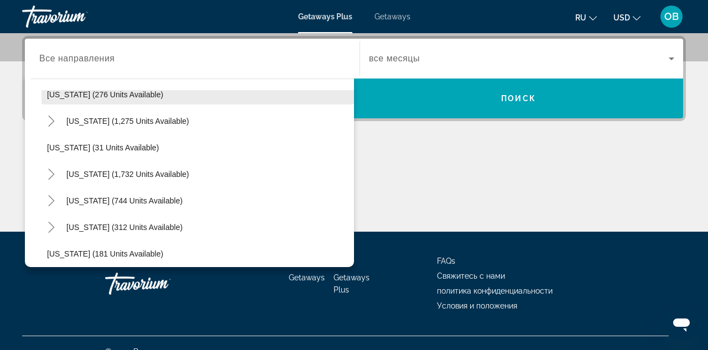
scroll to position [794, 0]
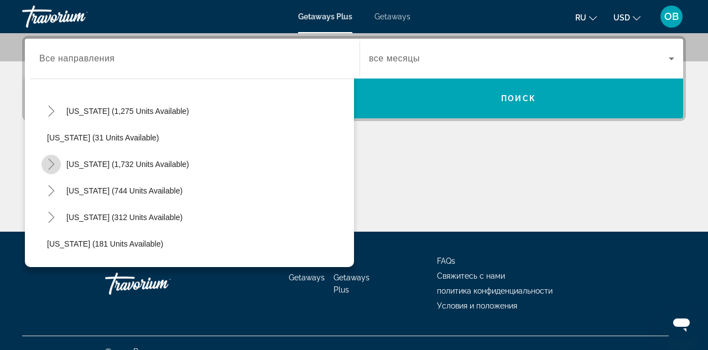
click at [51, 164] on icon "Toggle South Carolina (1,732 units available)" at bounding box center [51, 164] width 11 height 11
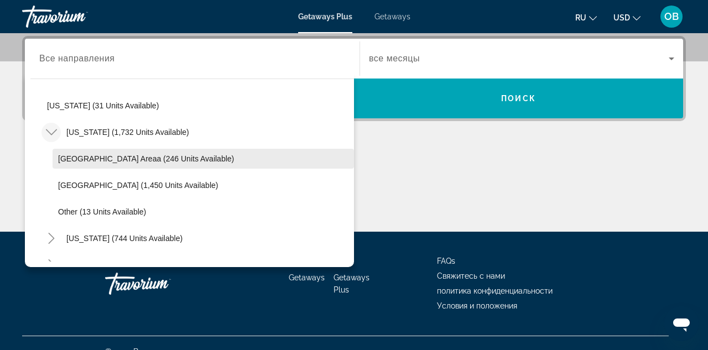
scroll to position [828, 0]
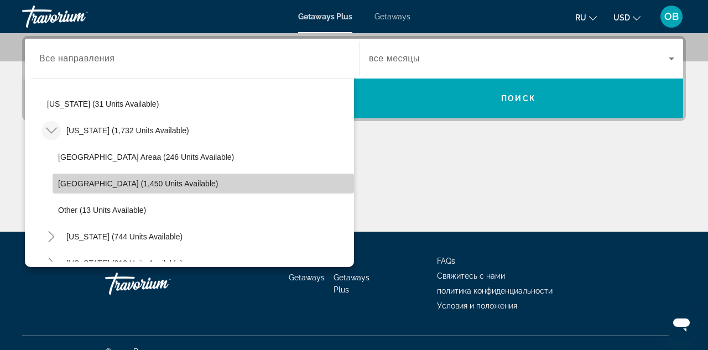
click at [67, 179] on span "Search widget" at bounding box center [203, 183] width 301 height 27
type input "**********"
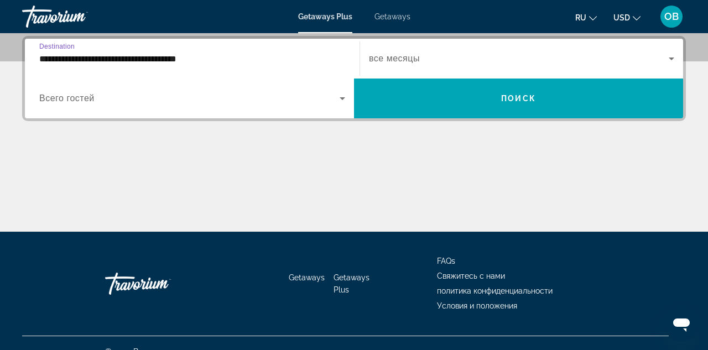
click at [111, 102] on span "Search widget" at bounding box center [189, 98] width 300 height 13
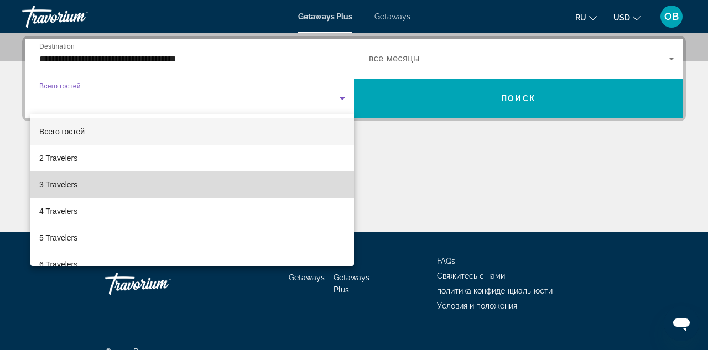
click at [69, 182] on span "3 Travelers" at bounding box center [58, 184] width 38 height 13
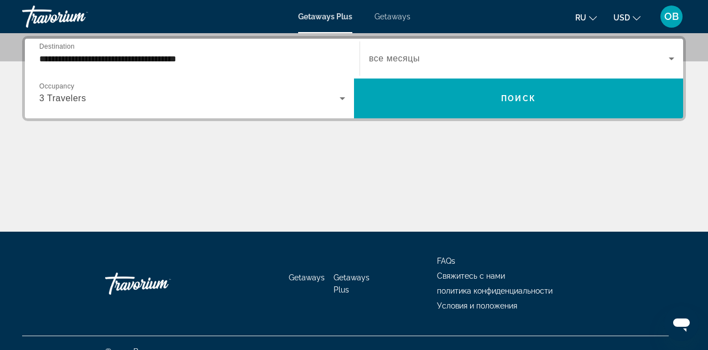
click at [452, 51] on div "Search widget" at bounding box center [521, 58] width 305 height 31
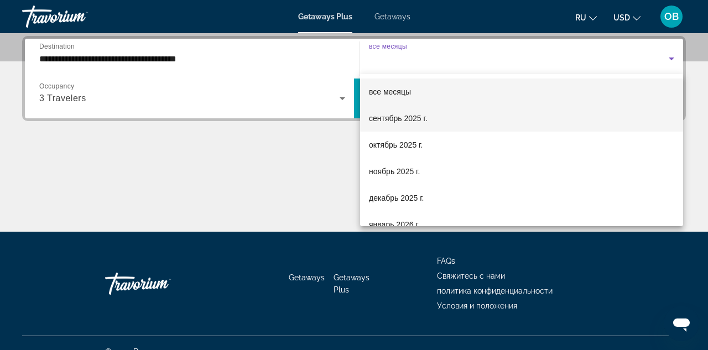
click at [390, 117] on span "сентябрь 2025 г." at bounding box center [398, 118] width 59 height 13
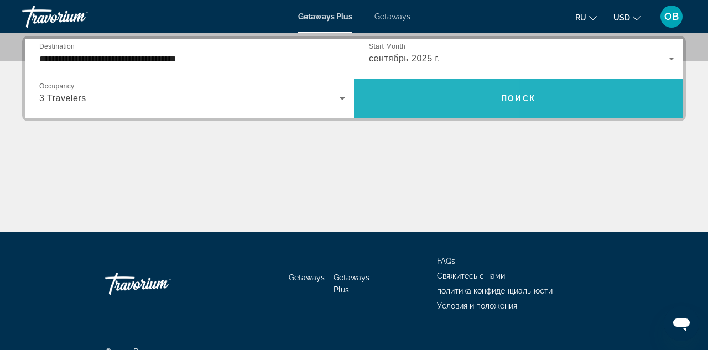
click at [391, 108] on span "Search widget" at bounding box center [518, 98] width 329 height 27
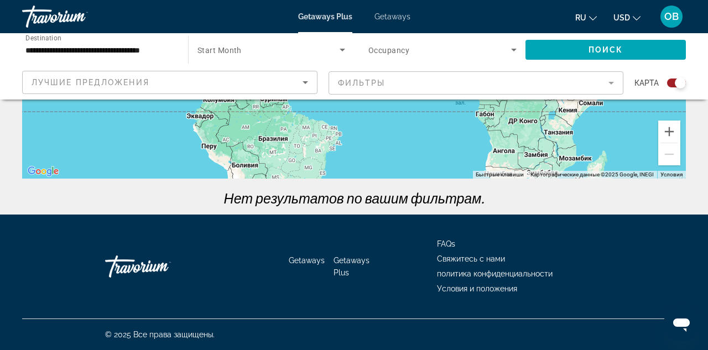
scroll to position [264, 0]
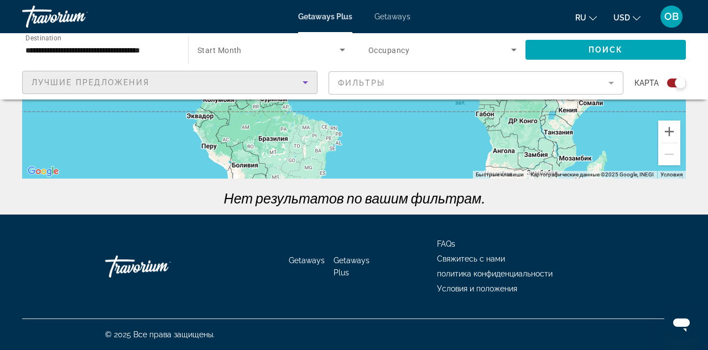
click at [267, 85] on div "Лучшие предложения" at bounding box center [167, 82] width 271 height 13
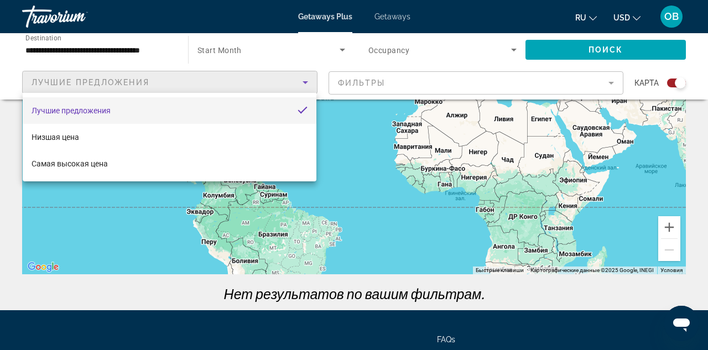
scroll to position [126, 0]
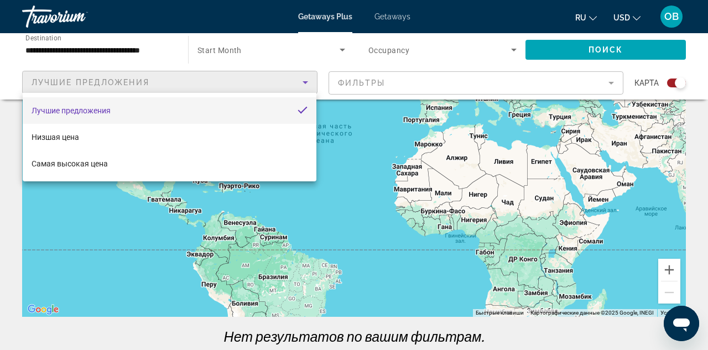
click at [261, 54] on div at bounding box center [354, 175] width 708 height 350
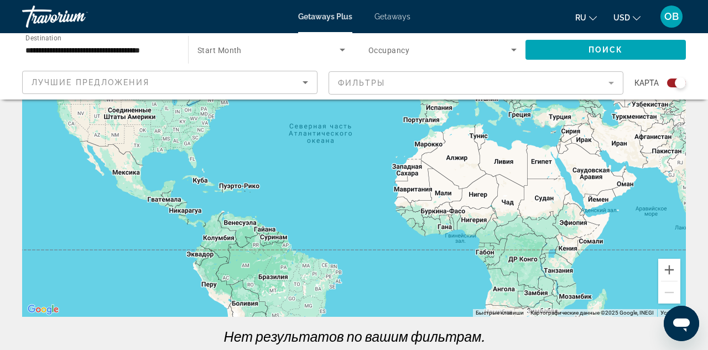
click at [212, 54] on span "Start Month" at bounding box center [219, 50] width 44 height 9
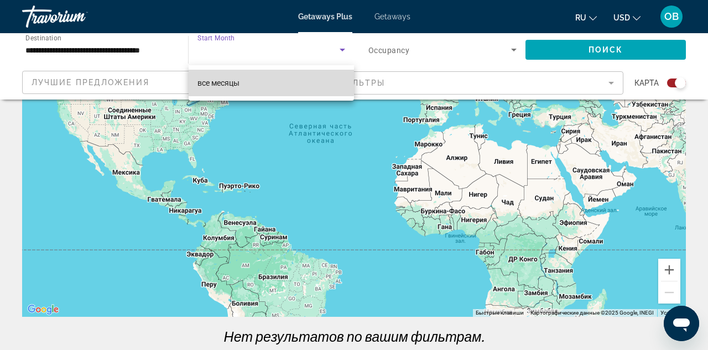
click at [209, 76] on span "все месяцы" at bounding box center [218, 82] width 42 height 13
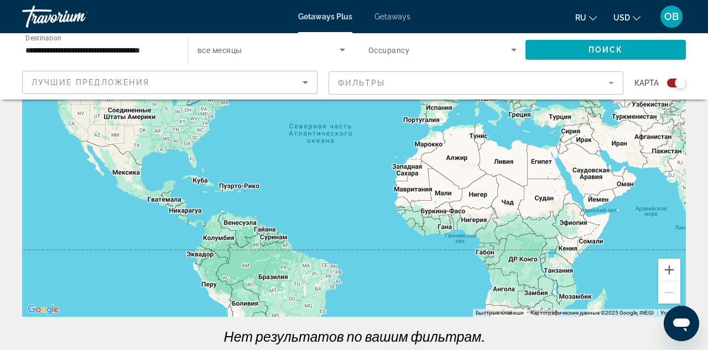
click at [218, 48] on span "все месяцы" at bounding box center [219, 50] width 44 height 9
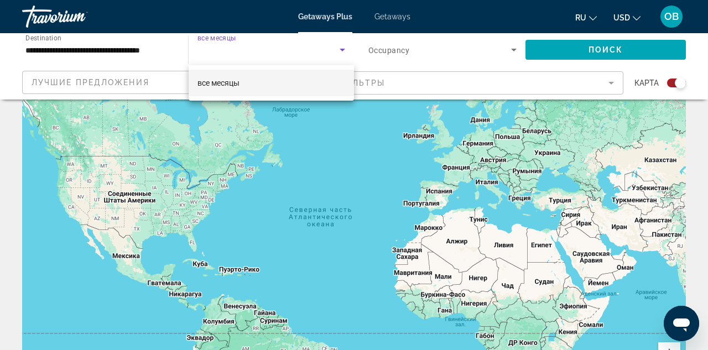
scroll to position [32, 0]
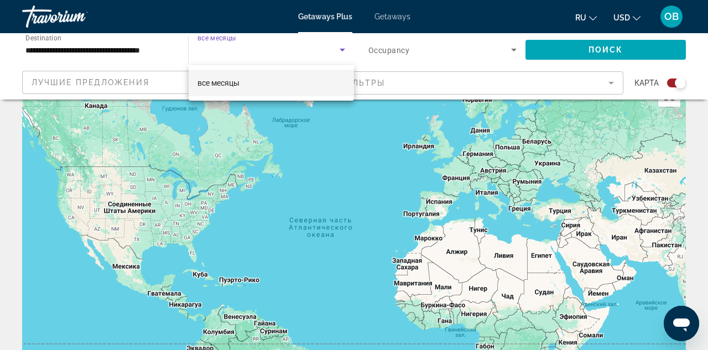
click at [403, 9] on div at bounding box center [354, 175] width 708 height 350
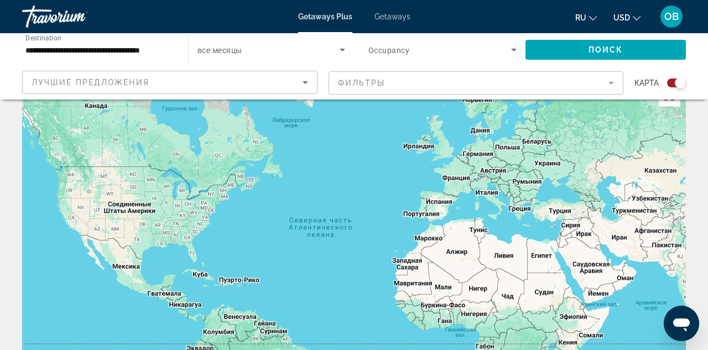
click at [393, 14] on span "Getaways" at bounding box center [392, 16] width 36 height 9
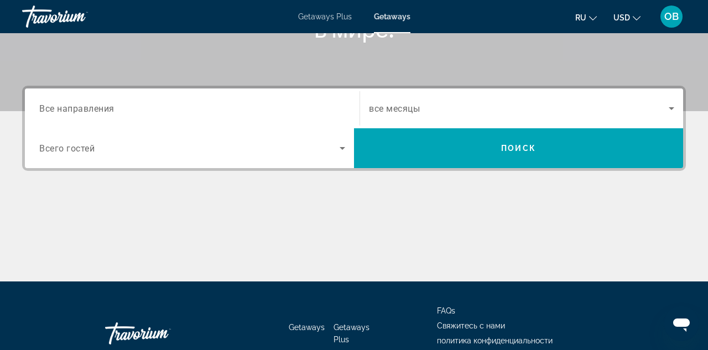
click at [202, 118] on div "Search widget" at bounding box center [192, 109] width 306 height 32
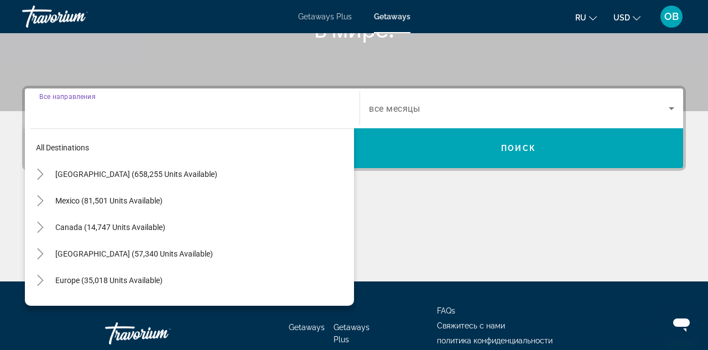
scroll to position [270, 0]
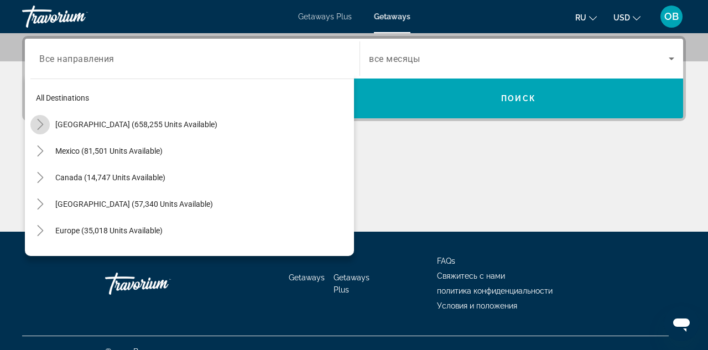
click at [35, 124] on icon "Toggle United States (658,255 units available)" at bounding box center [40, 124] width 11 height 11
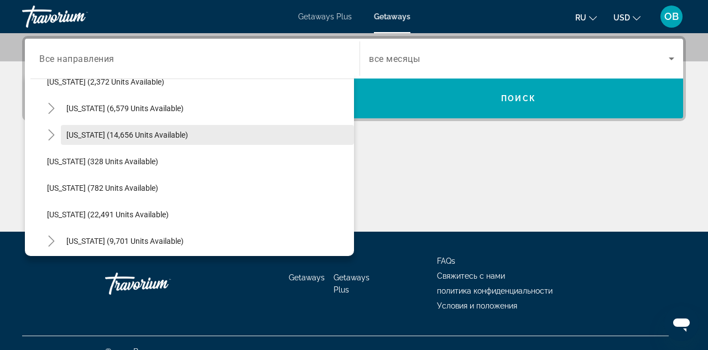
scroll to position [789, 0]
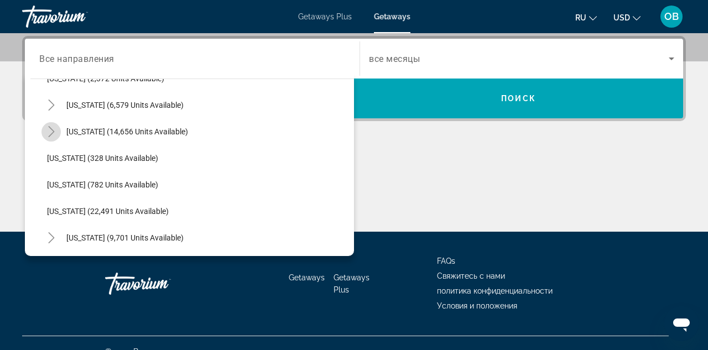
click at [60, 132] on mat-icon "Toggle North Carolina (14,656 units available)" at bounding box center [50, 131] width 19 height 19
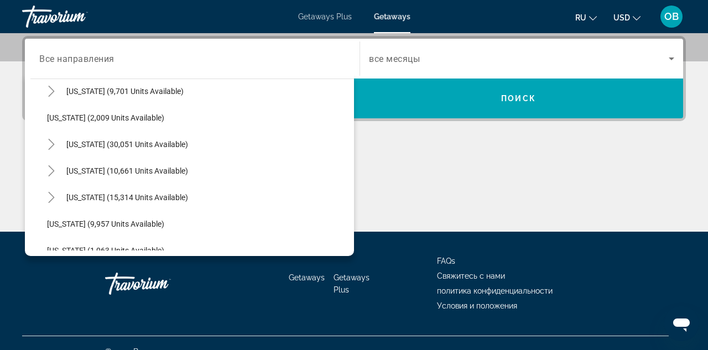
scroll to position [990, 0]
click at [51, 139] on icon "Toggle South Carolina (30,051 units available)" at bounding box center [51, 143] width 11 height 11
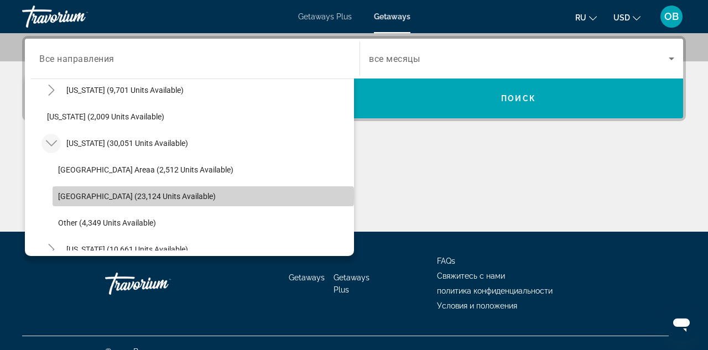
click at [79, 194] on span "[GEOGRAPHIC_DATA] (23,124 units available)" at bounding box center [137, 196] width 158 height 9
type input "**********"
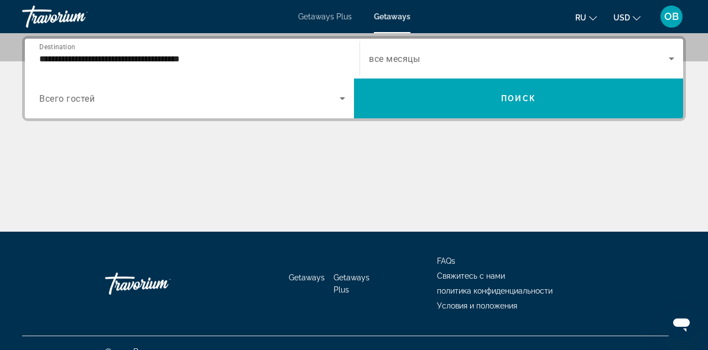
click at [97, 107] on div "Search widget" at bounding box center [192, 98] width 306 height 31
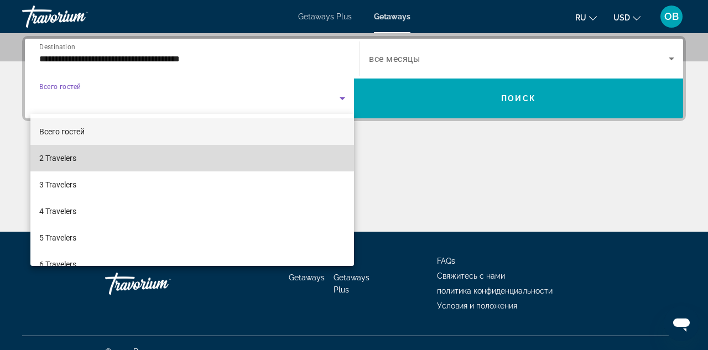
click at [81, 155] on mat-option "2 Travelers" at bounding box center [192, 158] width 324 height 27
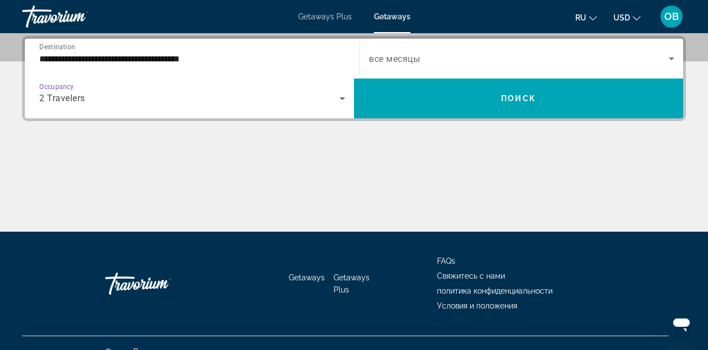
click at [399, 55] on span "все месяцы" at bounding box center [394, 59] width 51 height 11
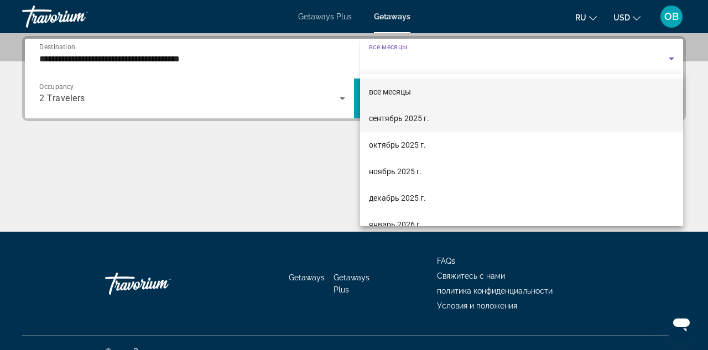
click at [388, 118] on span "сентябрь 2025 г." at bounding box center [399, 118] width 60 height 13
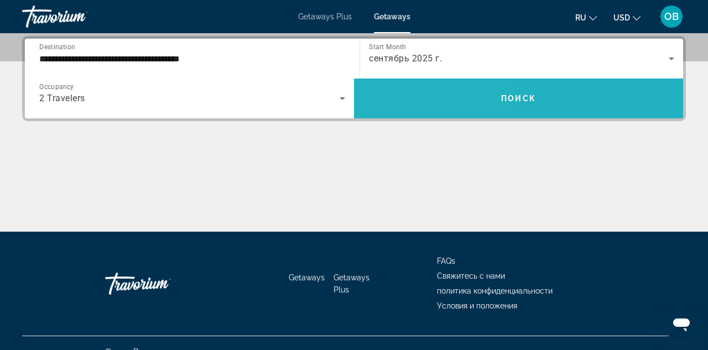
click at [390, 94] on span "Search widget" at bounding box center [518, 98] width 329 height 27
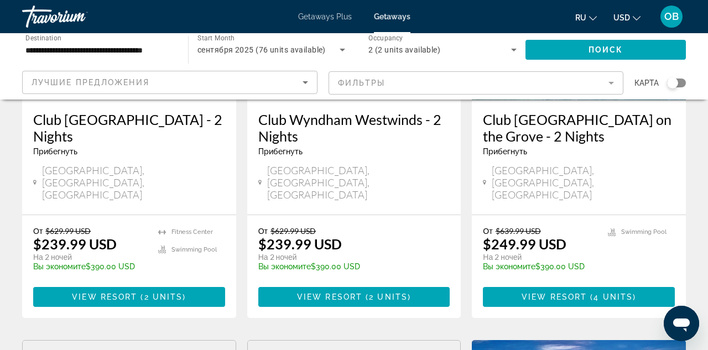
scroll to position [218, 0]
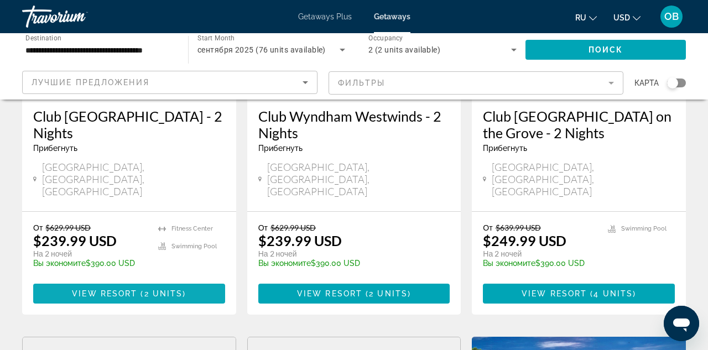
click at [123, 289] on span "View Resort" at bounding box center [104, 293] width 65 height 9
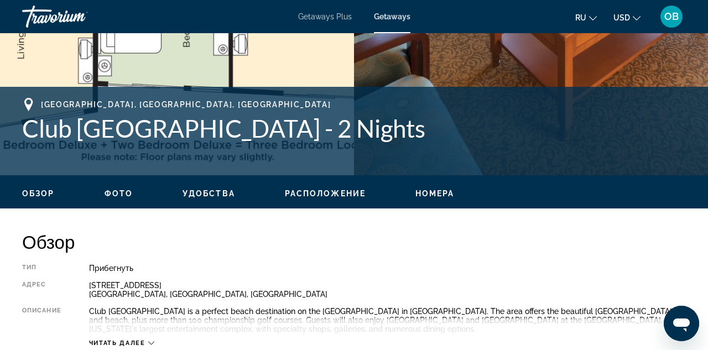
scroll to position [403, 0]
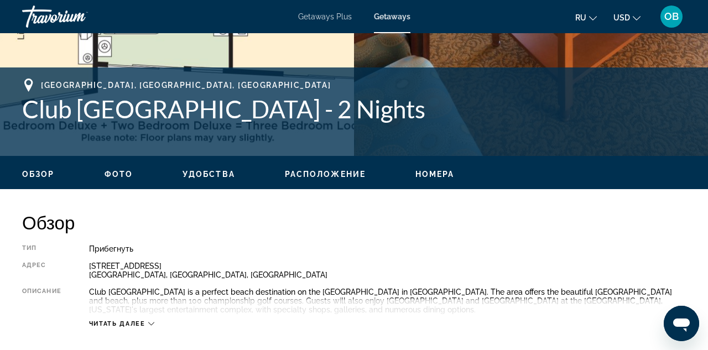
click at [116, 179] on button "Фото" at bounding box center [119, 174] width 28 height 10
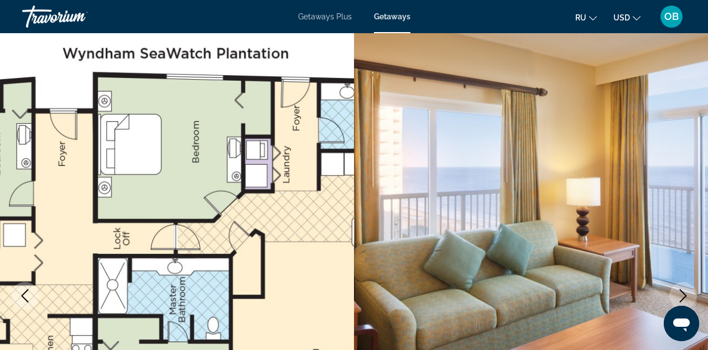
scroll to position [0, 0]
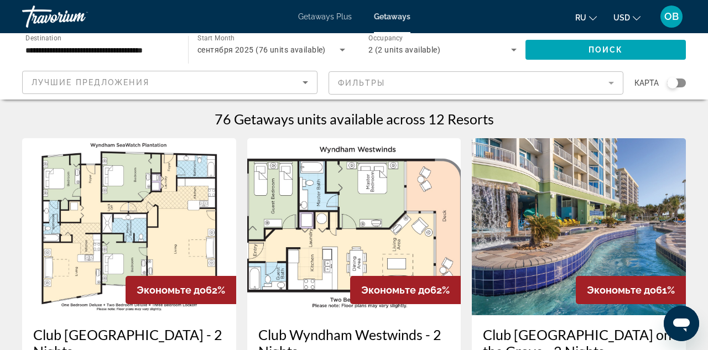
click at [352, 85] on mat-form-field "Фильтры" at bounding box center [476, 82] width 295 height 23
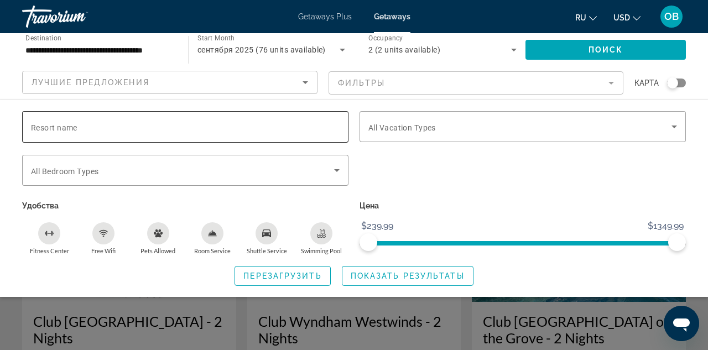
scroll to position [12, 0]
click at [158, 232] on icon "Pets Allowed" at bounding box center [158, 233] width 9 height 9
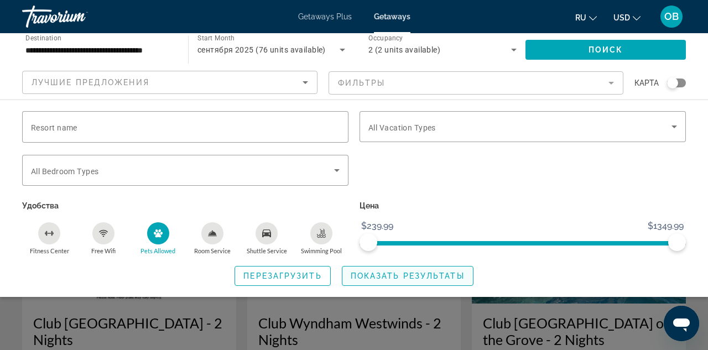
click at [358, 274] on span "Показать результаты" at bounding box center [408, 276] width 114 height 9
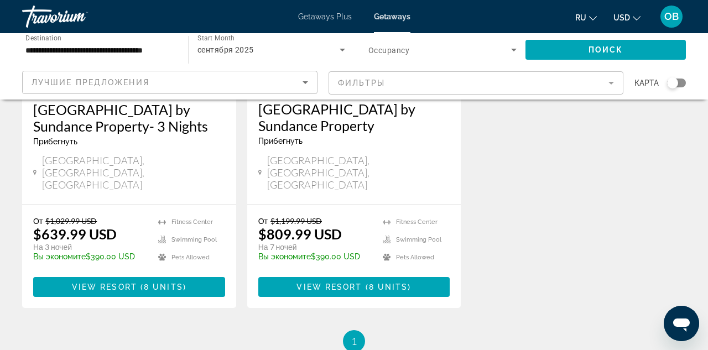
scroll to position [226, 0]
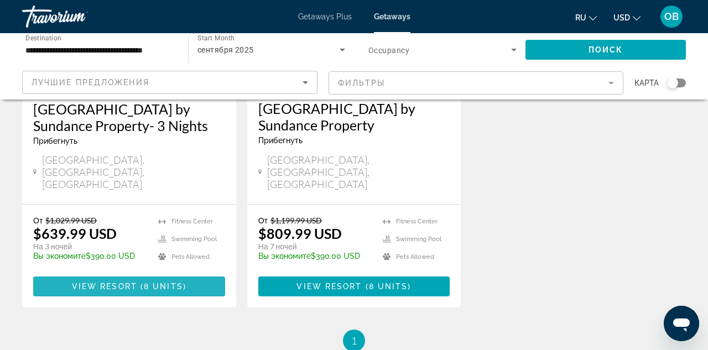
click at [150, 282] on span "8 units" at bounding box center [163, 286] width 39 height 9
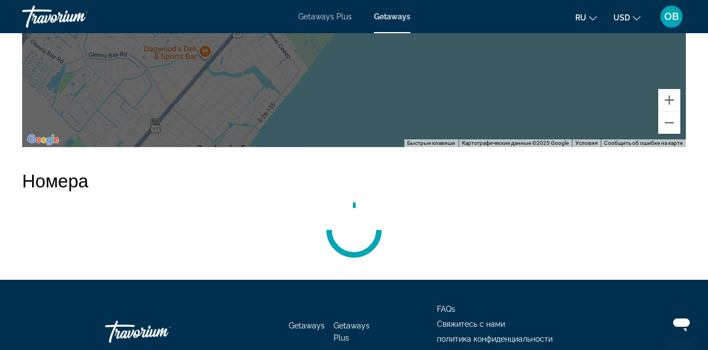
scroll to position [1275, 0]
